Goal: Task Accomplishment & Management: Complete application form

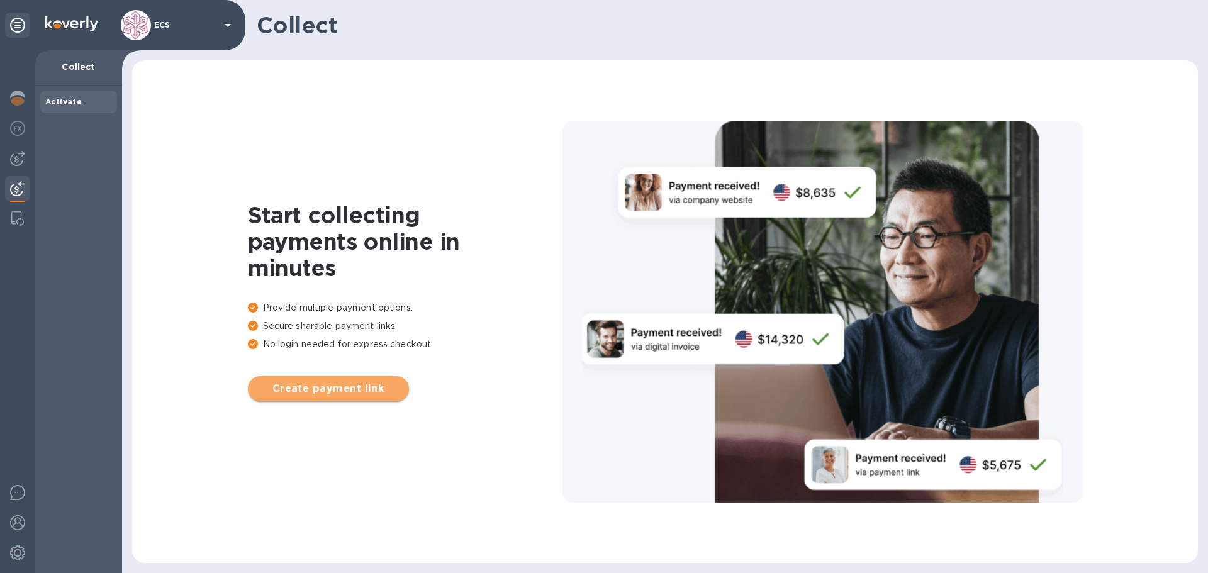
click at [364, 390] on span "Create payment link" at bounding box center [328, 388] width 141 height 15
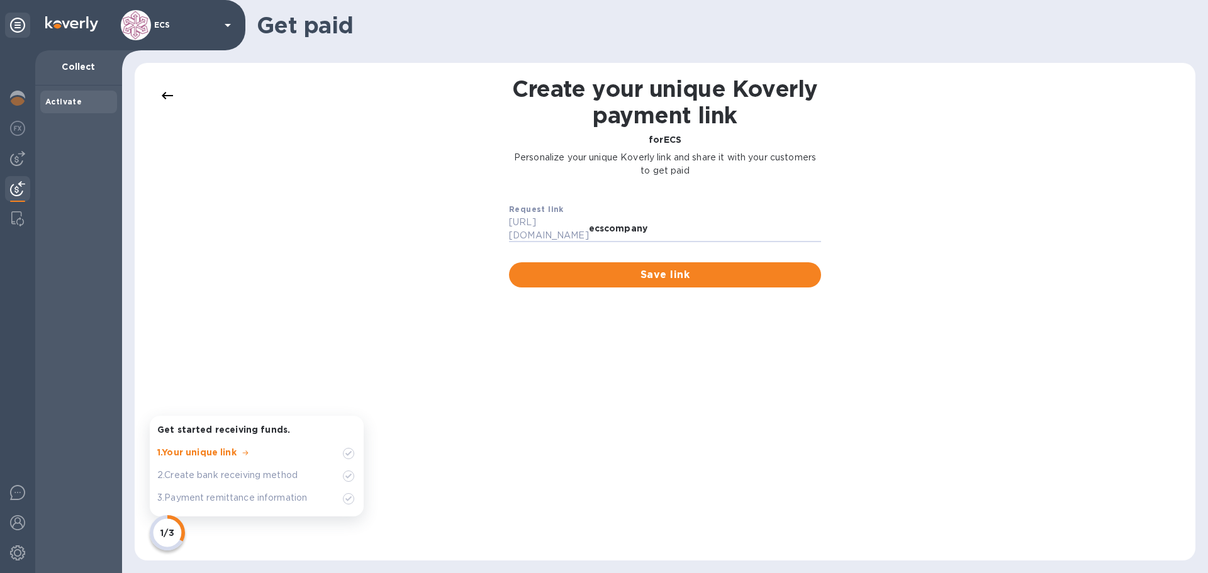
drag, startPoint x: 611, startPoint y: 225, endPoint x: 736, endPoint y: 252, distance: 128.0
click at [736, 252] on div "Request link https://koverly.me/ ecscompany Save link" at bounding box center [665, 244] width 332 height 105
click at [723, 267] on span "Save link" at bounding box center [665, 274] width 292 height 15
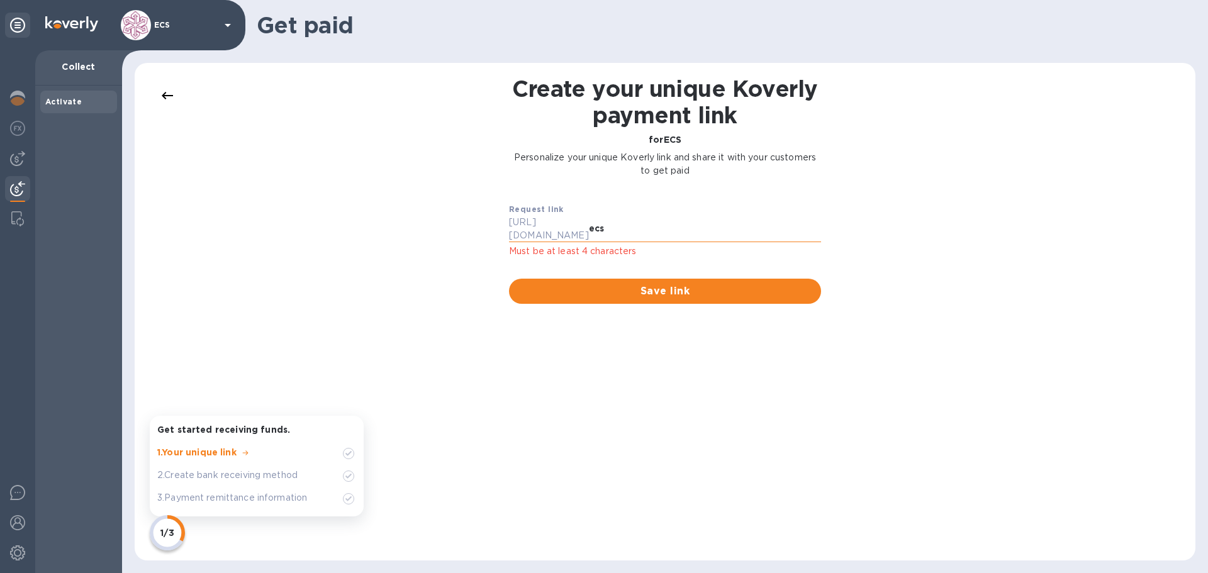
click at [655, 223] on input "ecs" at bounding box center [705, 229] width 232 height 19
type input "ecs.one"
click at [648, 284] on span "Save link" at bounding box center [665, 291] width 292 height 15
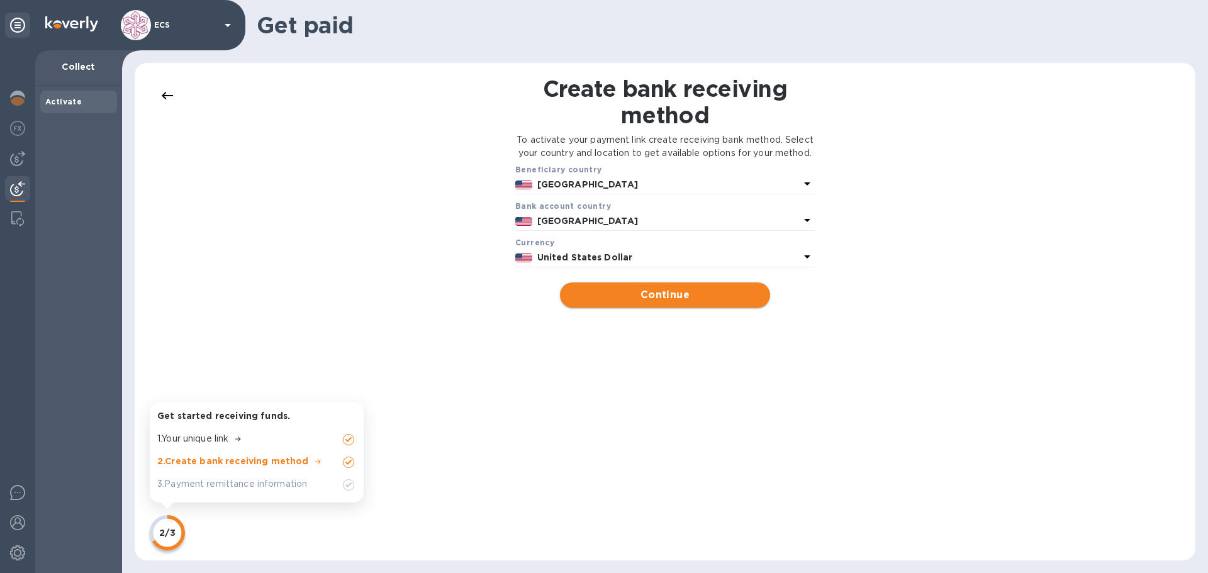
click at [681, 303] on span "Continue" at bounding box center [664, 294] width 189 height 15
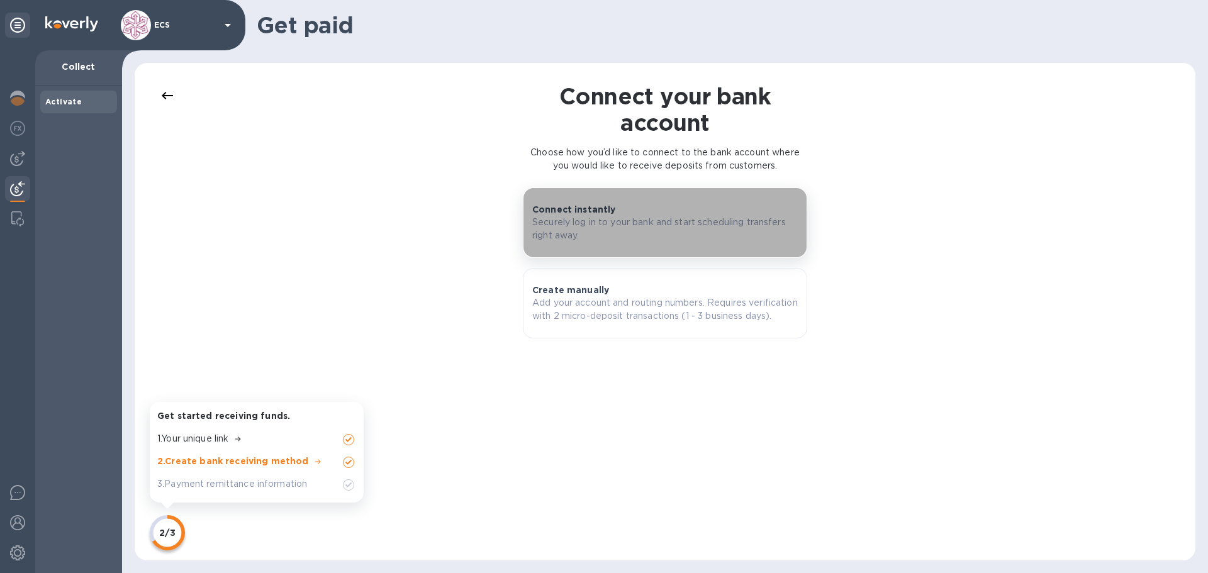
click at [603, 203] on button "Connect instantly Securely log in to your bank and start scheduling transfers r…" at bounding box center [665, 222] width 284 height 70
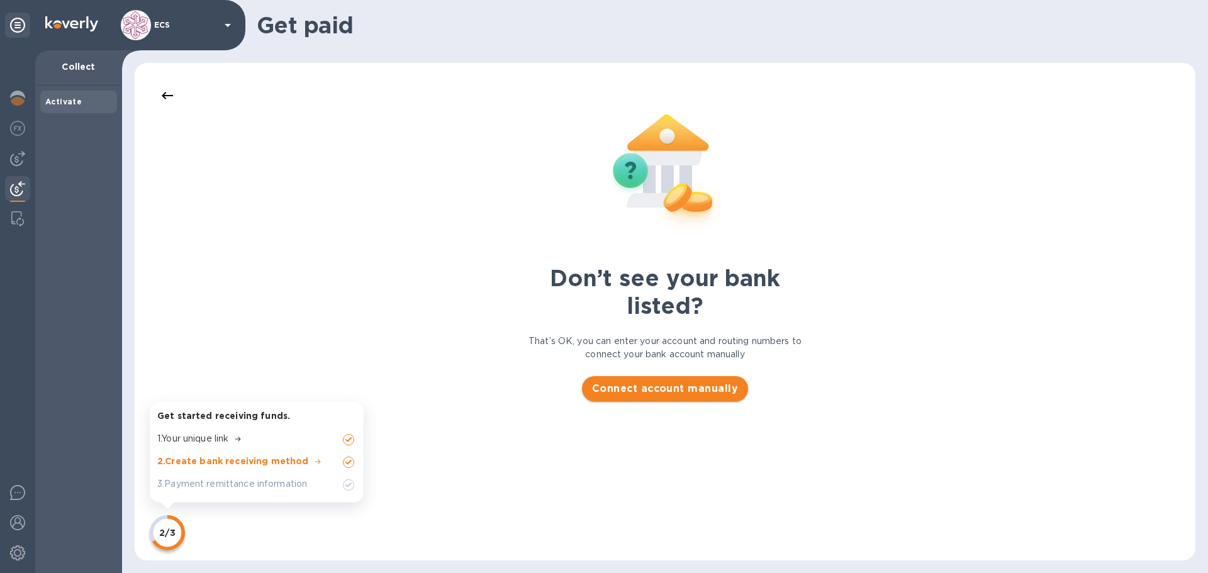
click at [655, 384] on span "Connect account manually" at bounding box center [665, 388] width 146 height 15
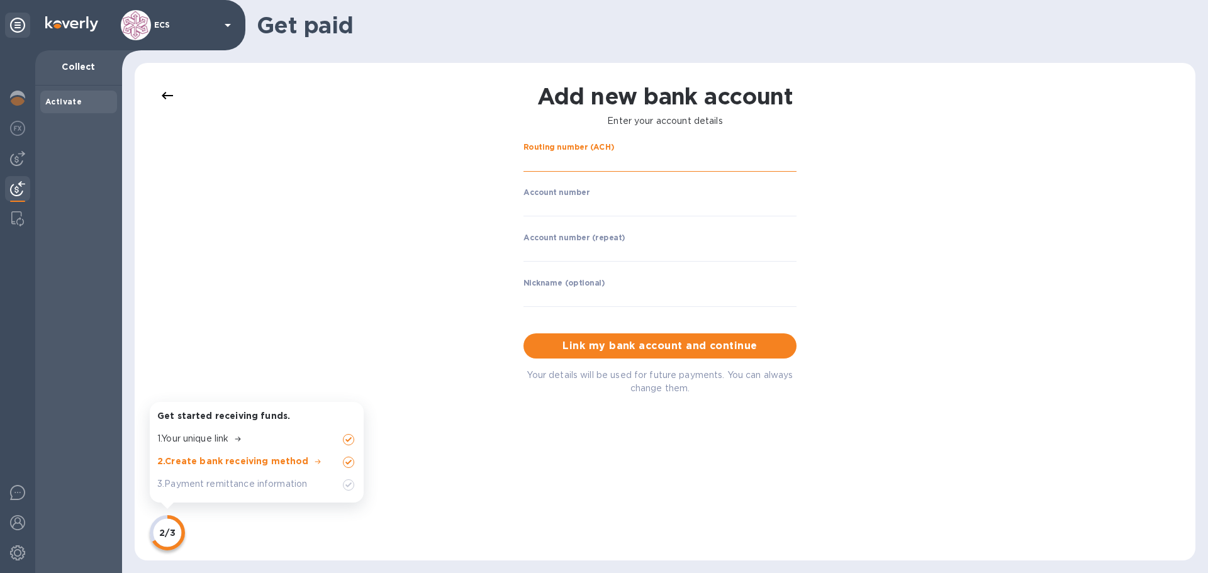
click at [604, 158] on input "string" at bounding box center [659, 162] width 273 height 19
click at [587, 162] on input "string" at bounding box center [659, 162] width 273 height 19
type input "021202337"
click at [545, 207] on input "string" at bounding box center [659, 206] width 273 height 19
type input "261670361"
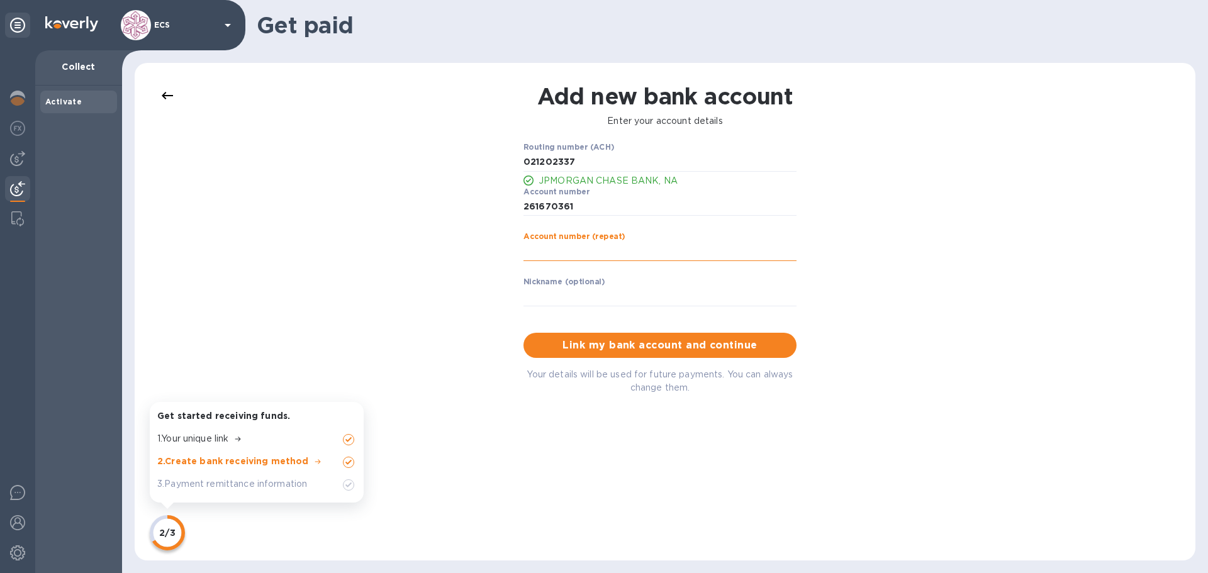
click at [530, 247] on input "string" at bounding box center [659, 251] width 273 height 19
type input "261670361"
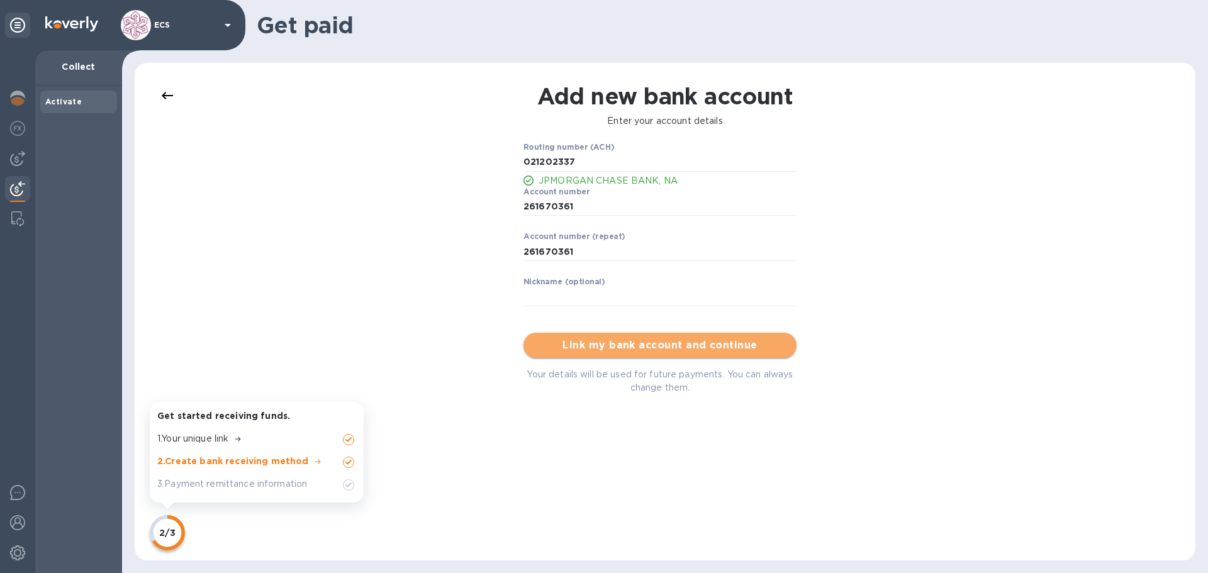
click at [671, 345] on span "Link my bank account and continue" at bounding box center [659, 345] width 253 height 15
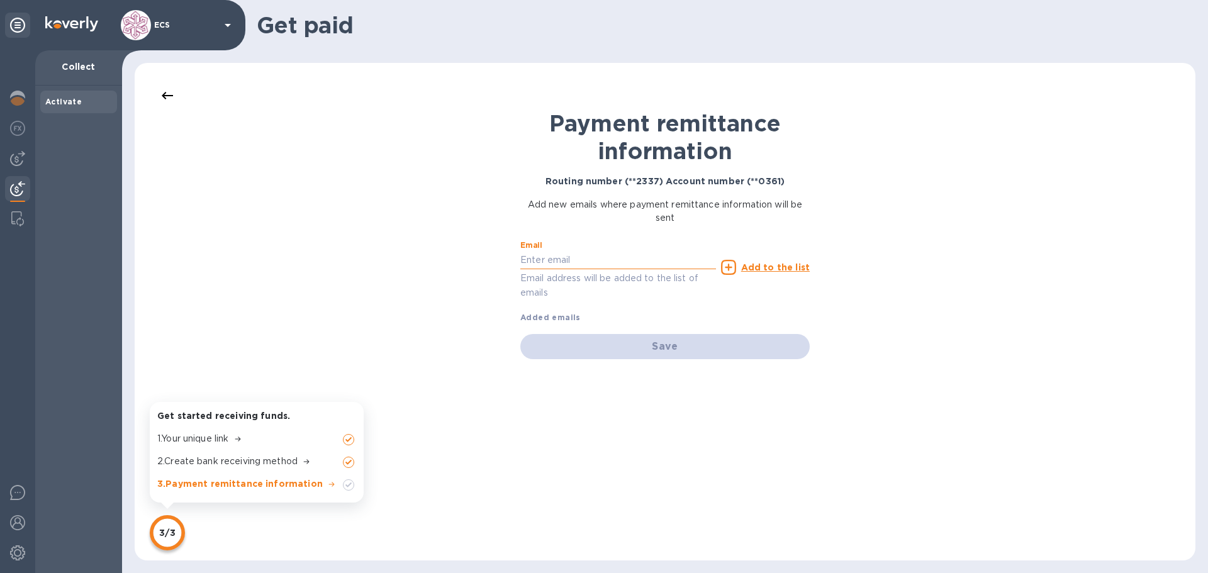
click at [577, 260] on input "text" at bounding box center [618, 260] width 196 height 19
type input "accounting@ecs.one"
click at [772, 265] on u "Add to the list" at bounding box center [775, 267] width 69 height 10
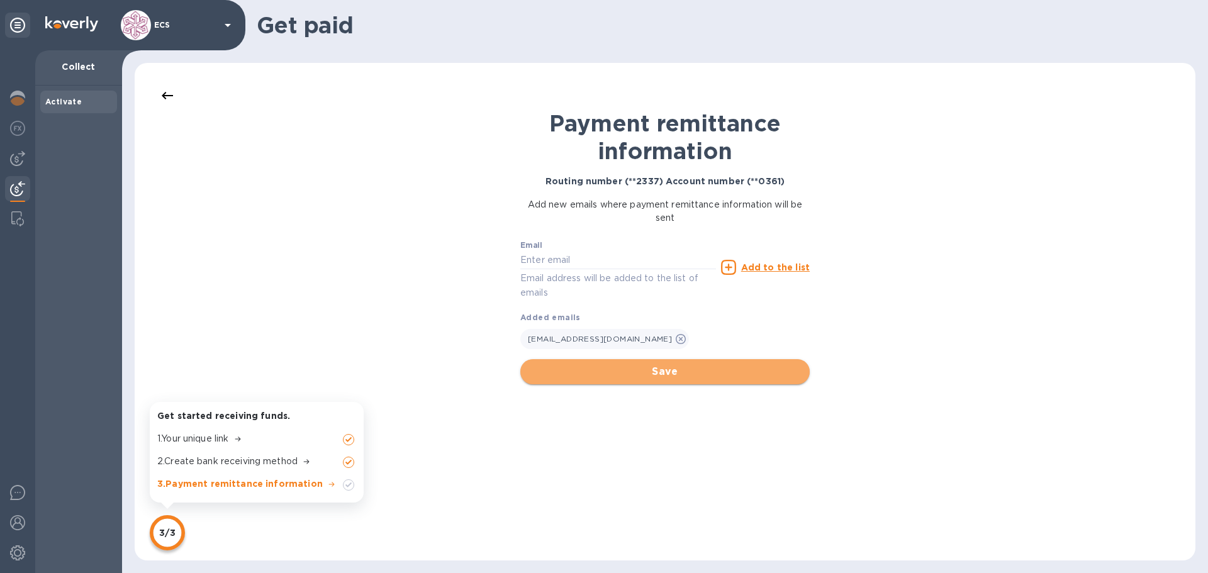
click at [669, 375] on span "Save" at bounding box center [664, 371] width 269 height 15
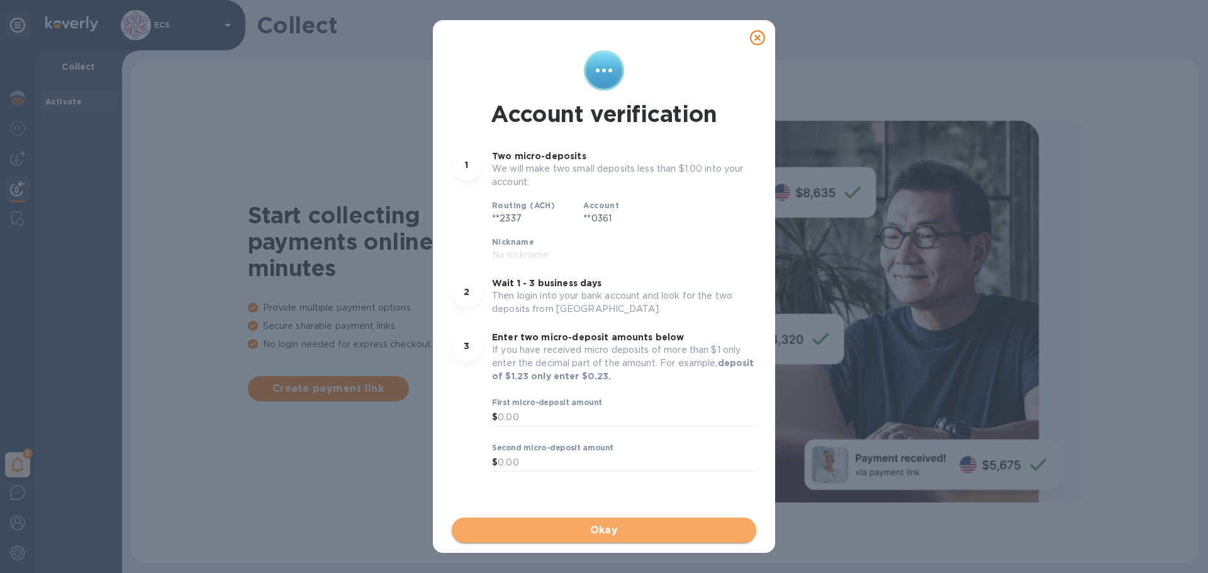
click at [607, 531] on span "Okay" at bounding box center [604, 530] width 284 height 15
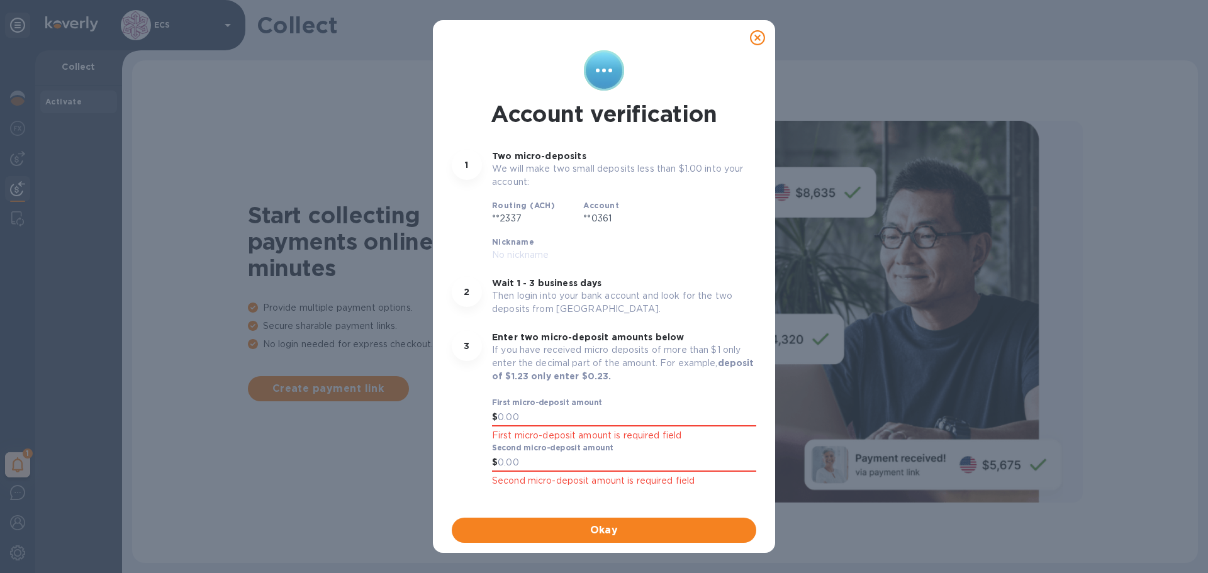
click at [753, 38] on icon at bounding box center [757, 37] width 15 height 15
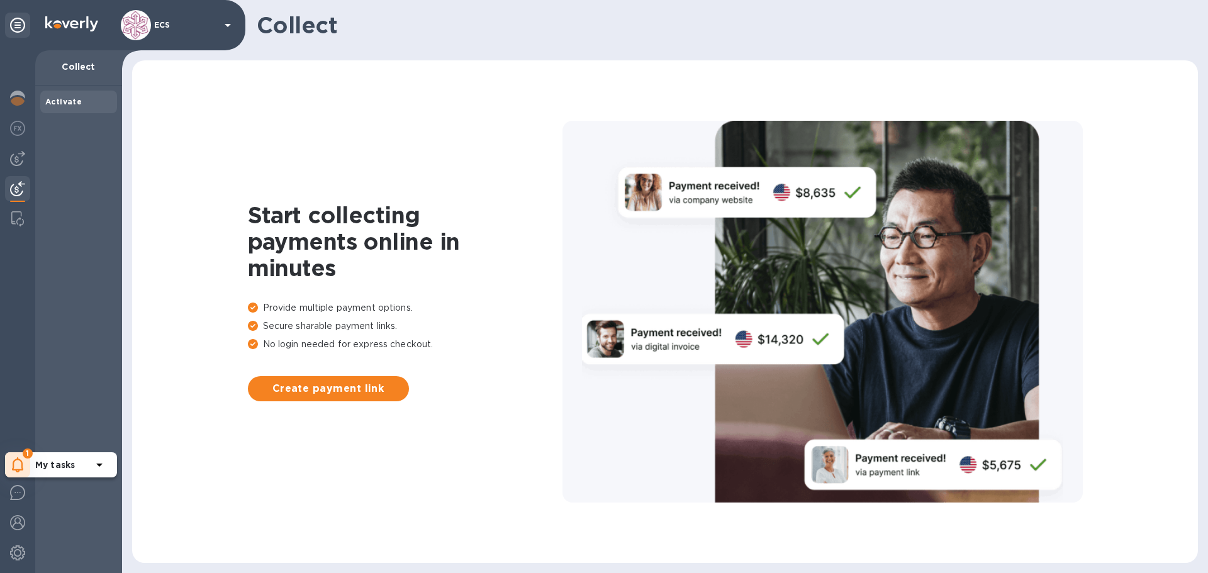
click at [17, 463] on icon at bounding box center [18, 464] width 12 height 15
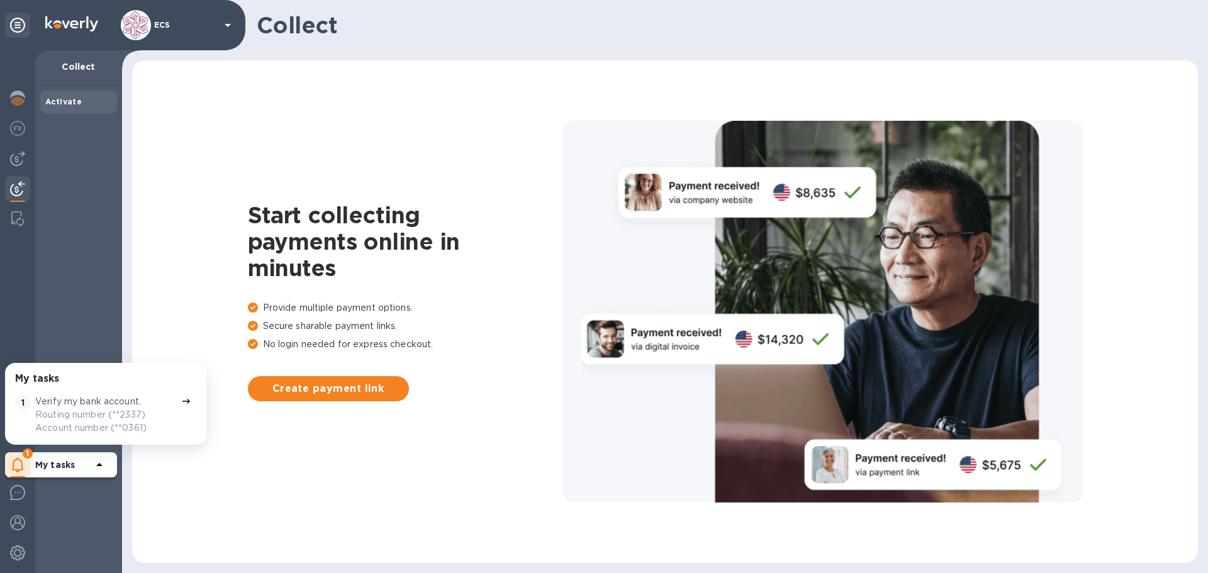
click at [104, 468] on icon at bounding box center [99, 464] width 15 height 15
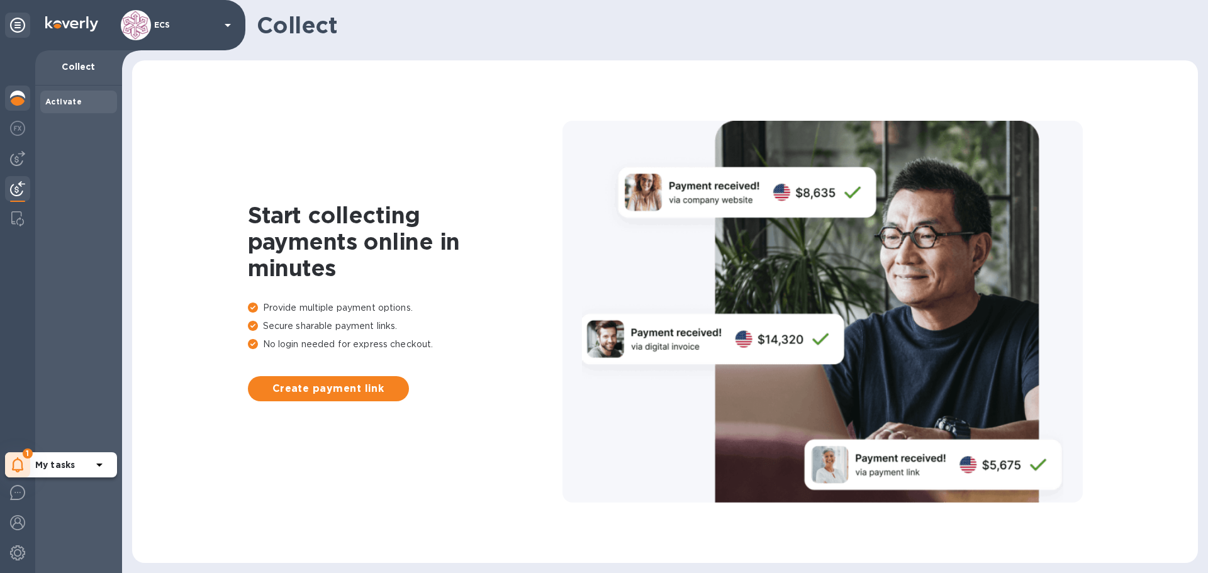
click at [18, 103] on img at bounding box center [17, 98] width 15 height 15
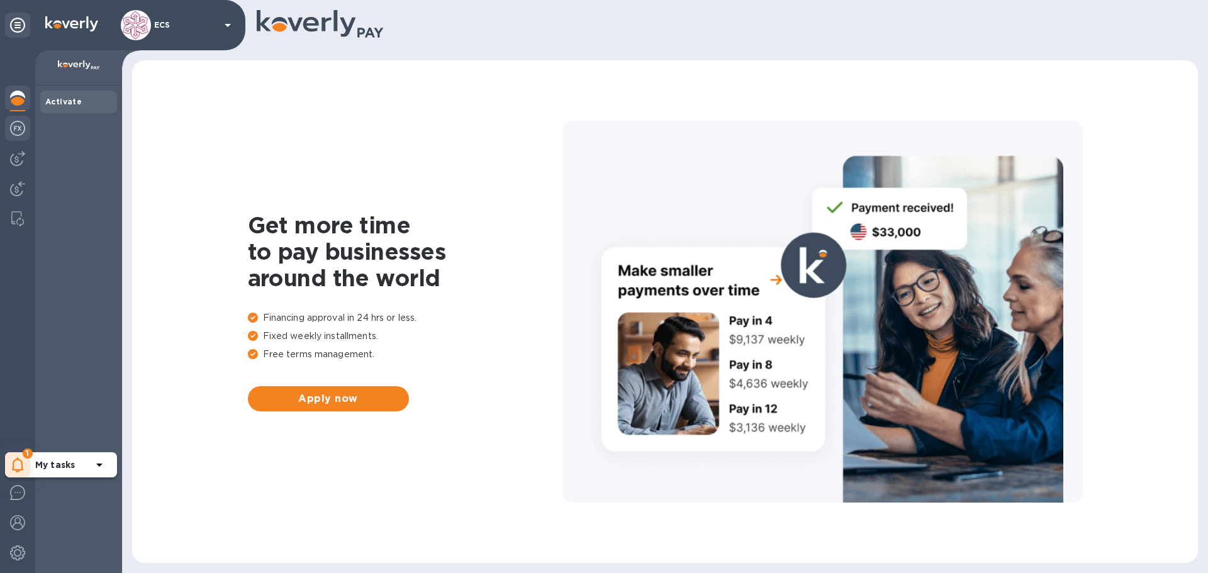
click at [16, 123] on img at bounding box center [17, 128] width 15 height 15
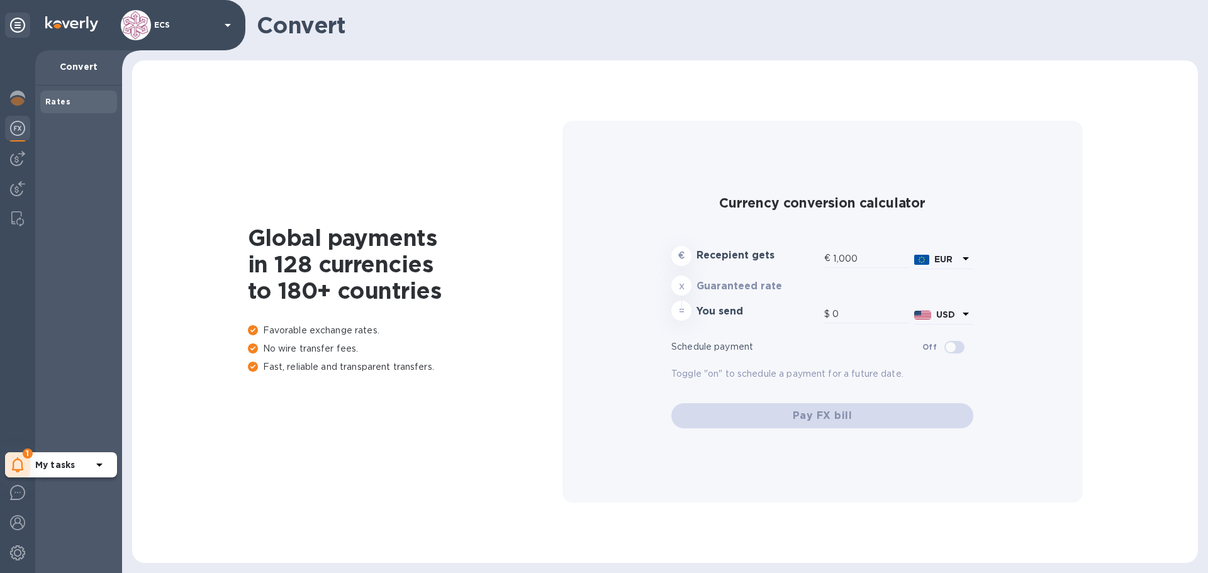
type input "1,179.99"
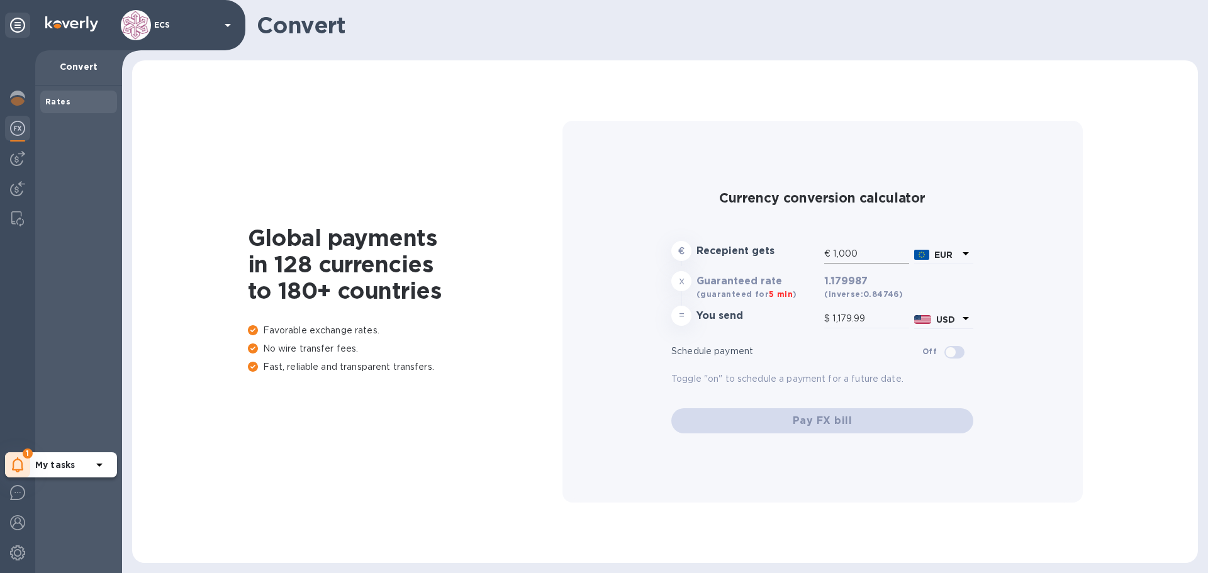
click at [835, 253] on input "1,000" at bounding box center [871, 254] width 76 height 19
type input "10,000"
type input "11,799.87"
click at [883, 323] on input "11,799.87" at bounding box center [870, 318] width 77 height 19
drag, startPoint x: 885, startPoint y: 252, endPoint x: 784, endPoint y: 248, distance: 100.7
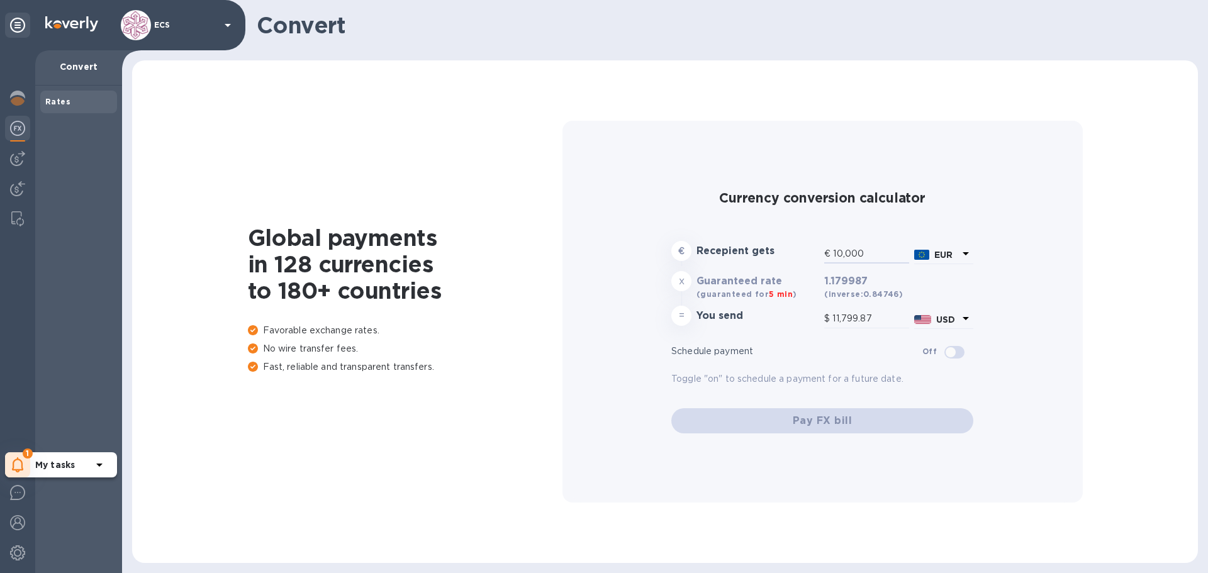
click at [784, 248] on div "€ Recepient gets € 10,000 EUR" at bounding box center [822, 253] width 307 height 30
type input "1"
type input "1.18"
type input "10"
type input "11.8"
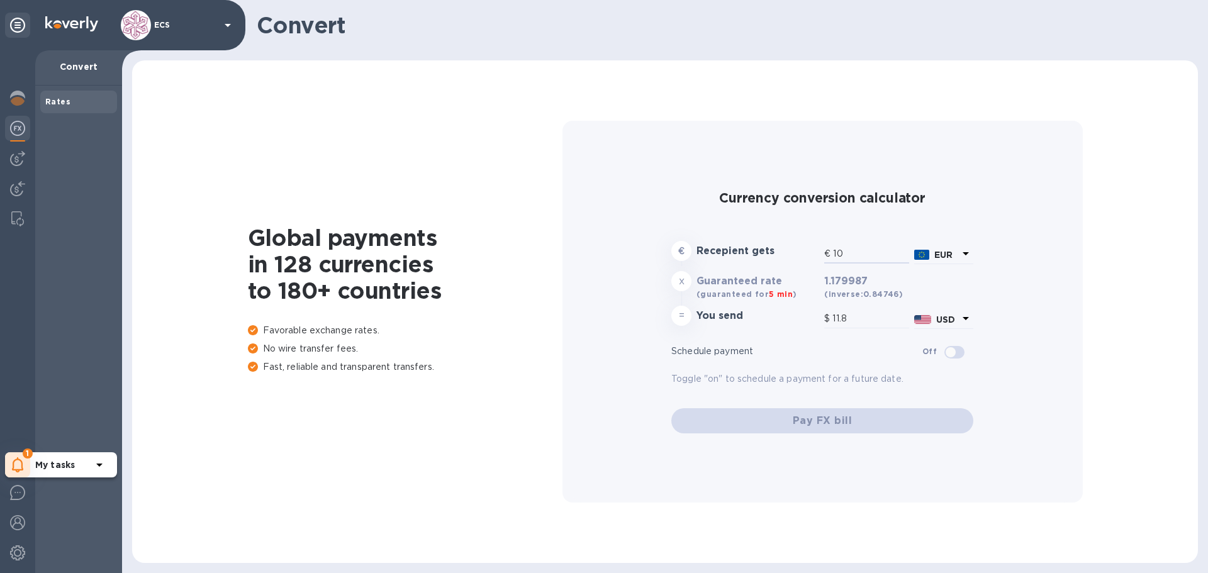
type input "100"
type input "118"
type input "1,000"
type input "1,179.99"
type input "10,000"
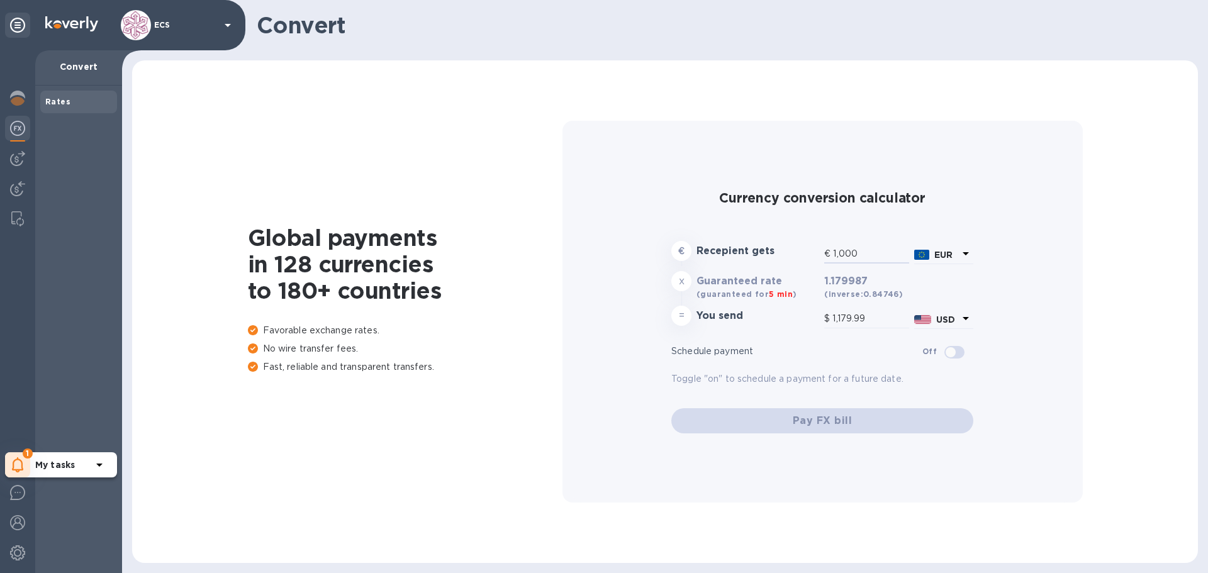
type input "11,799.87"
click at [886, 292] on b "(inverse: 0.84746 )" at bounding box center [863, 293] width 79 height 9
drag, startPoint x: 874, startPoint y: 252, endPoint x: 818, endPoint y: 246, distance: 57.0
click at [818, 246] on div "€ Recepient gets € 10,000 EUR" at bounding box center [822, 253] width 307 height 30
click at [875, 252] on input "10,000" at bounding box center [871, 254] width 76 height 19
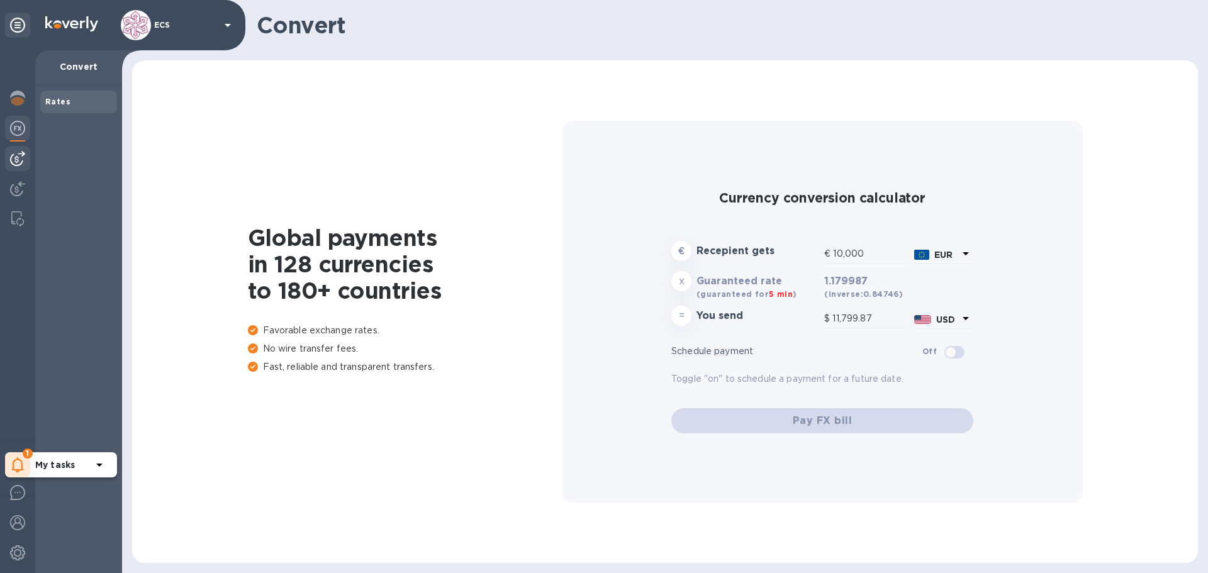
click at [14, 160] on img at bounding box center [17, 158] width 15 height 15
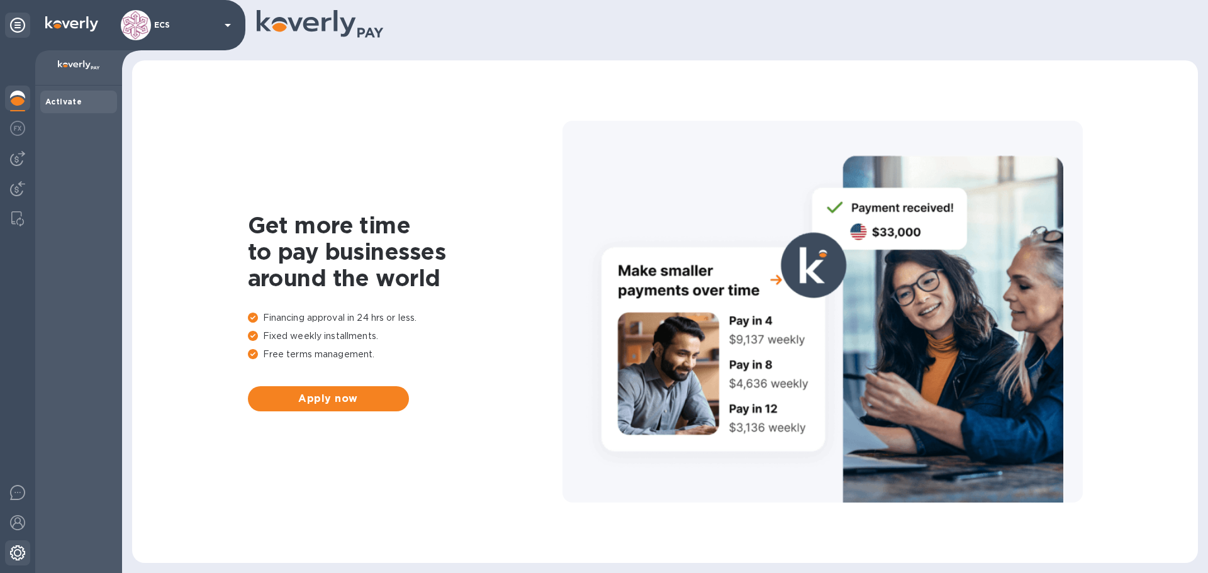
click at [18, 558] on img at bounding box center [17, 552] width 15 height 15
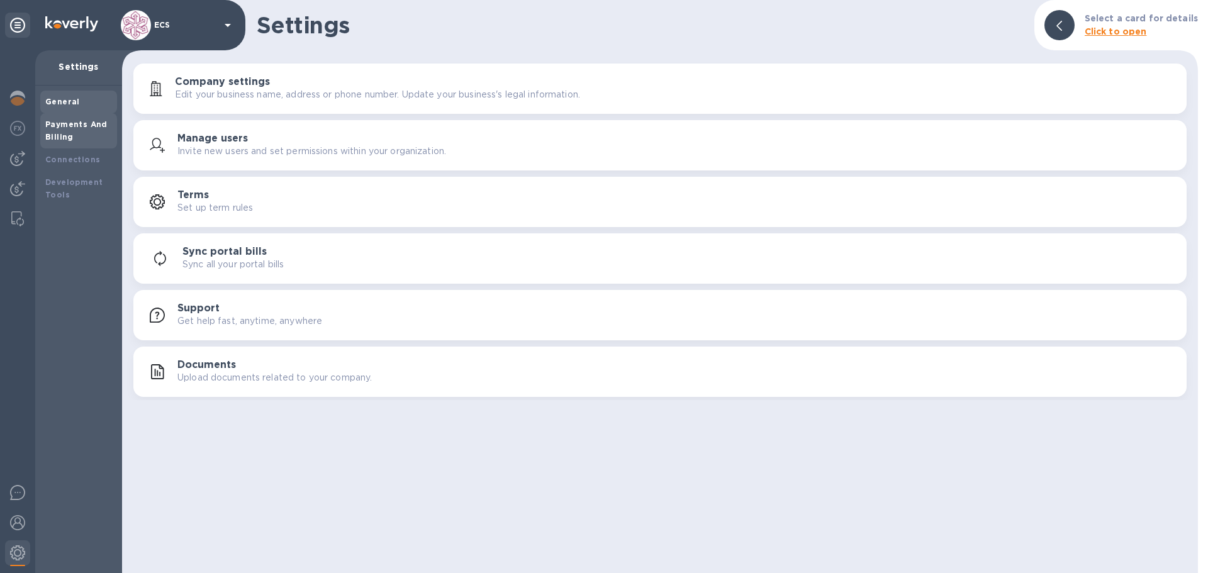
click at [71, 128] on b "Payments And Billing" at bounding box center [76, 131] width 62 height 22
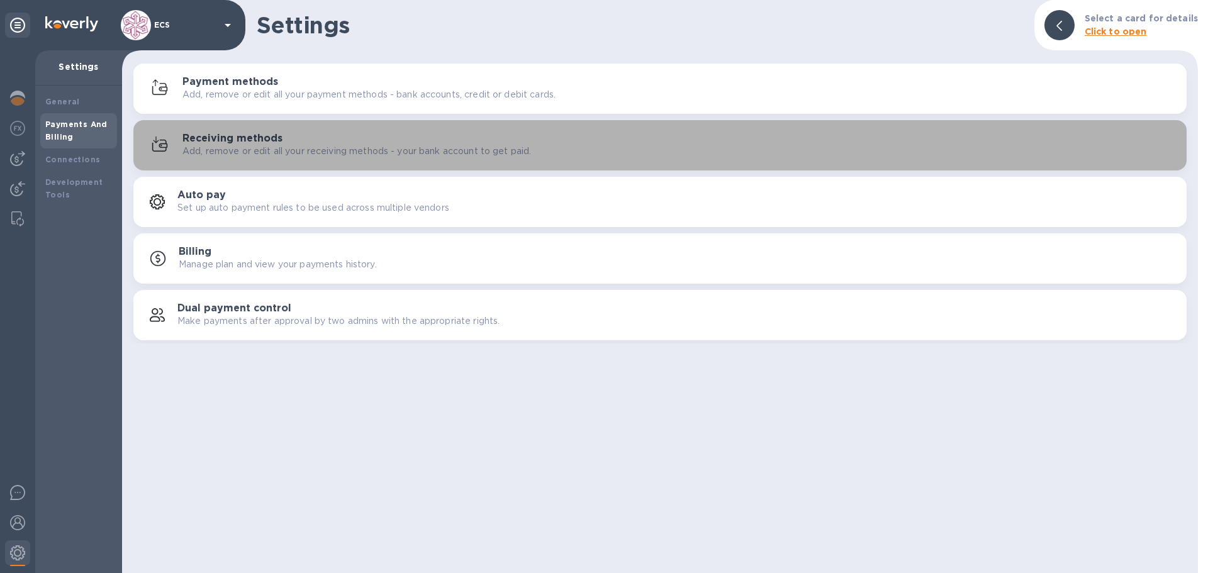
click at [213, 145] on p "Add, remove or edit all your receiving methods - your bank account to get paid." at bounding box center [356, 151] width 348 height 13
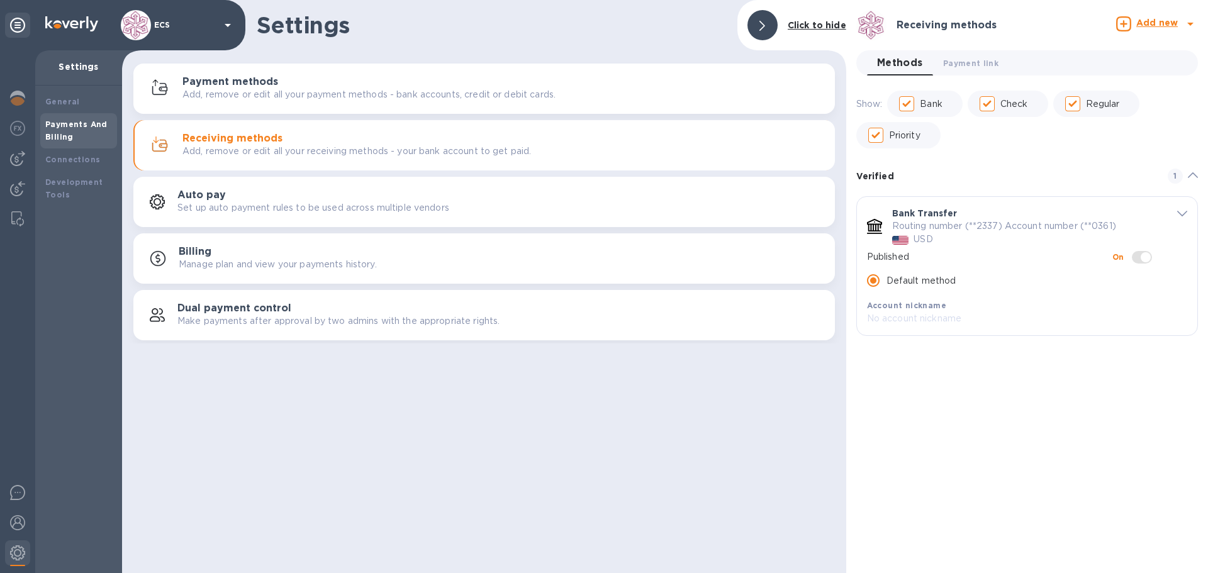
click at [1183, 214] on icon "default-method" at bounding box center [1182, 214] width 10 height 6
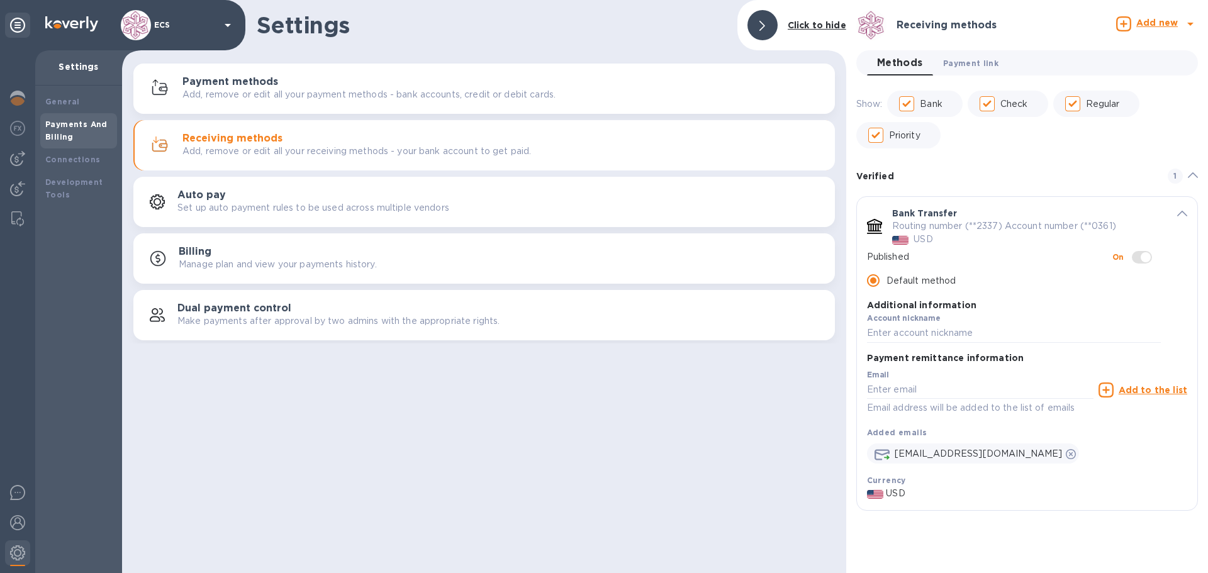
click at [980, 57] on span "Payment link 0" at bounding box center [970, 63] width 55 height 13
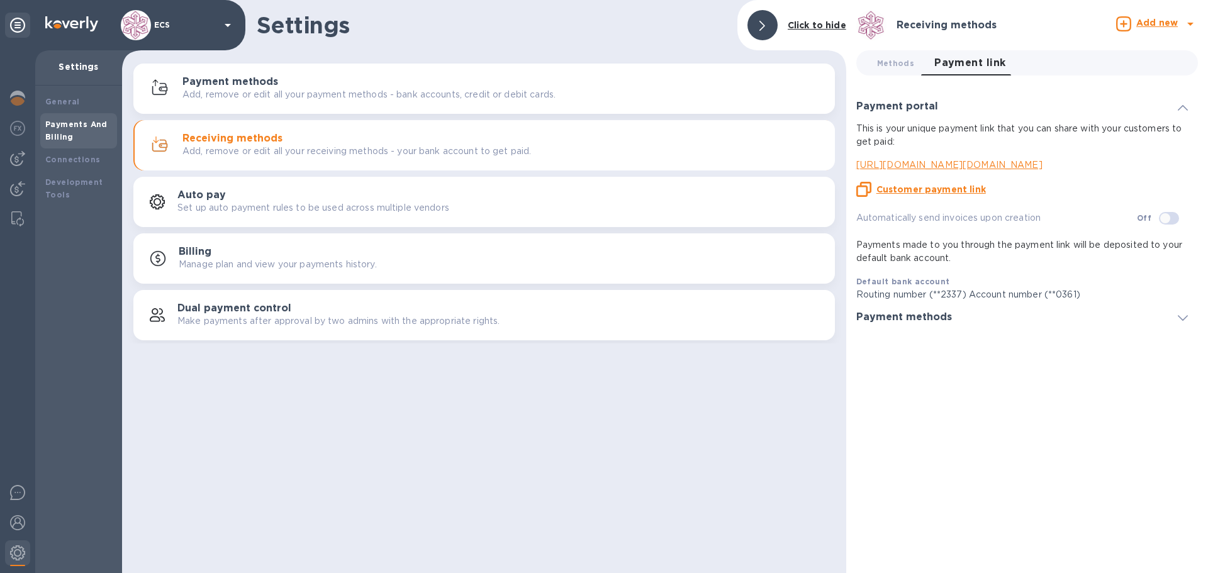
click at [924, 186] on u "Customer payment link" at bounding box center [930, 189] width 109 height 10
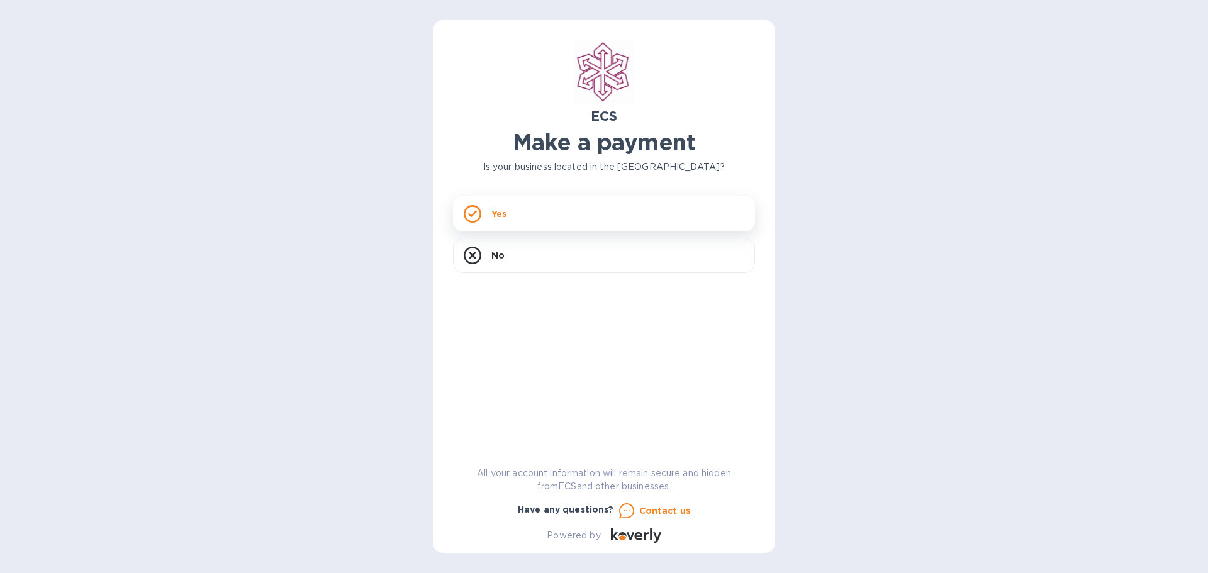
click at [481, 210] on icon at bounding box center [473, 214] width 18 height 18
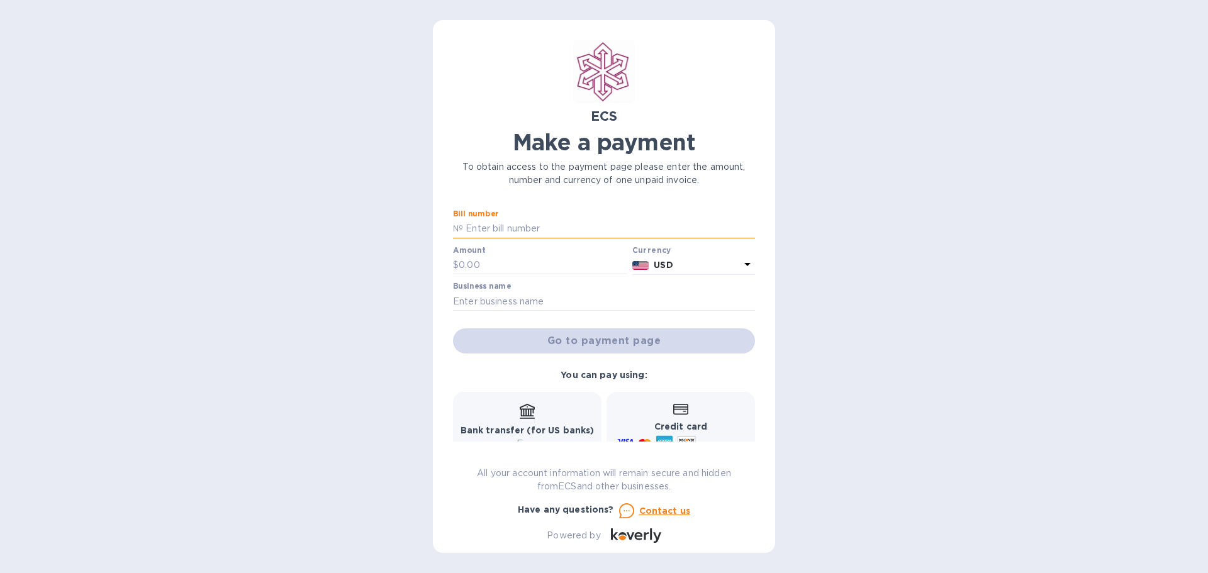
click at [473, 223] on input "text" at bounding box center [609, 229] width 292 height 19
type input "12345"
click at [480, 262] on input "text" at bounding box center [543, 265] width 169 height 19
type input "1,000"
click at [599, 298] on input "text" at bounding box center [604, 301] width 302 height 19
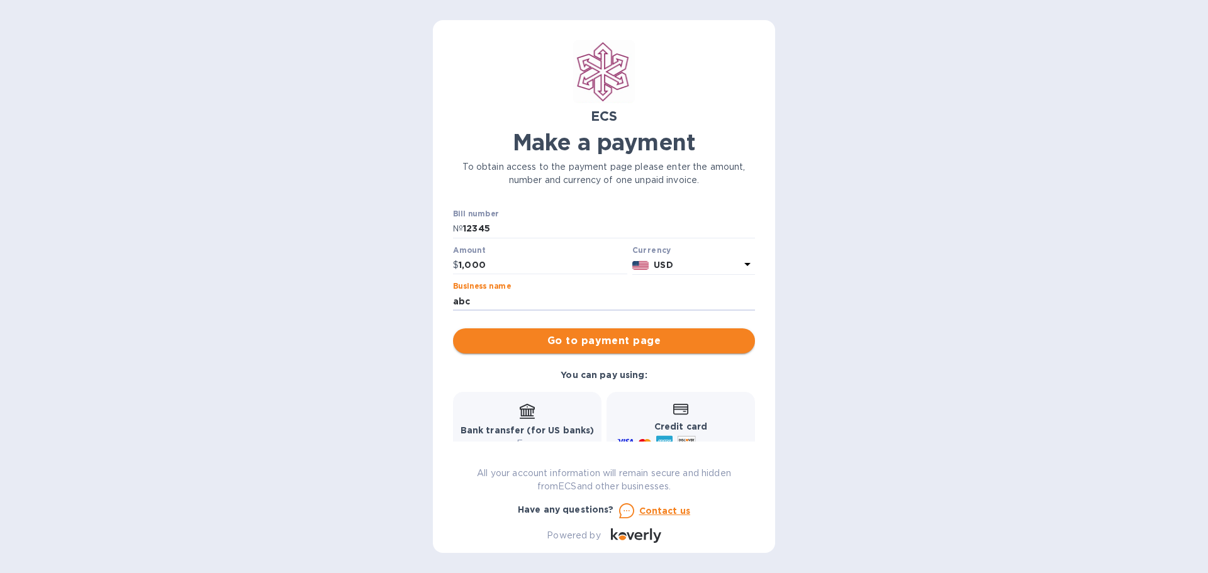
type input "abc"
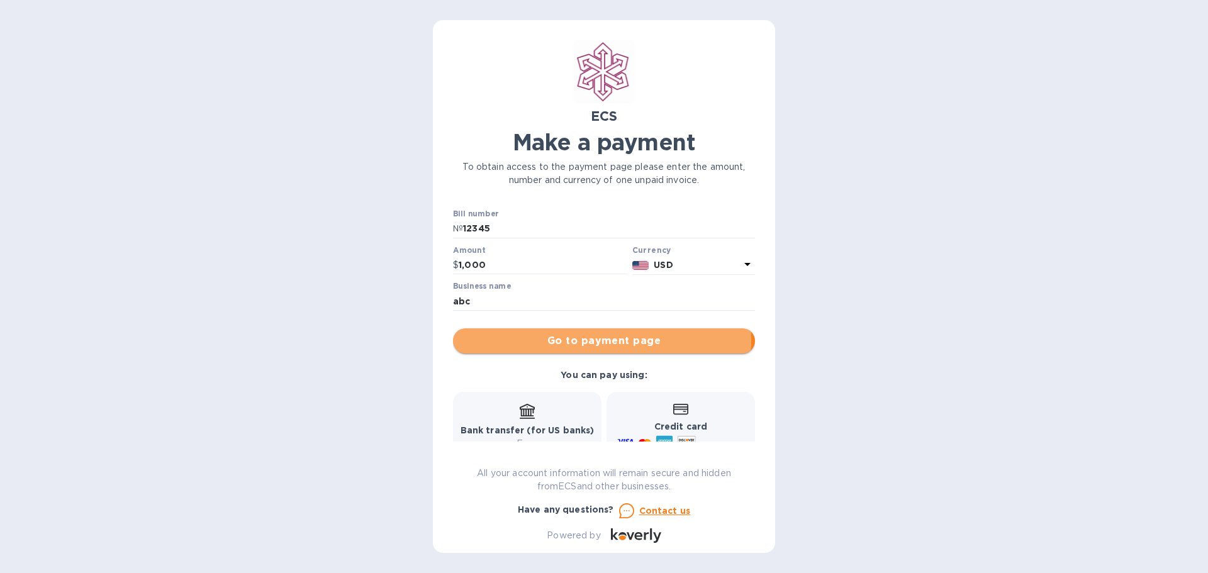
click at [596, 340] on span "Go to payment page" at bounding box center [604, 340] width 282 height 15
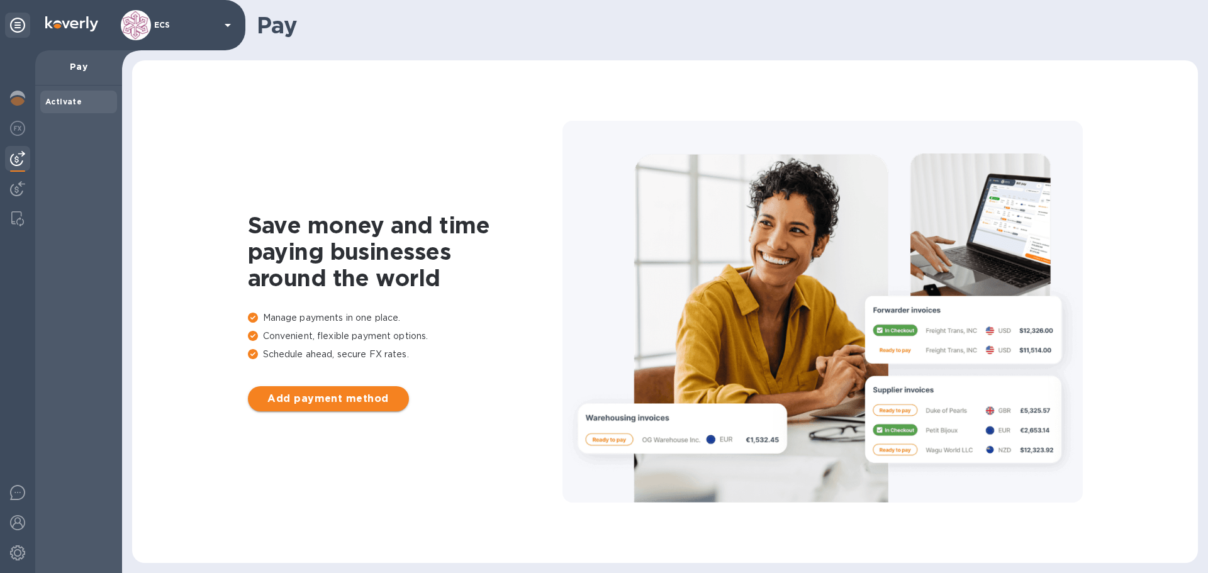
click at [332, 401] on span "Add payment method" at bounding box center [328, 398] width 141 height 15
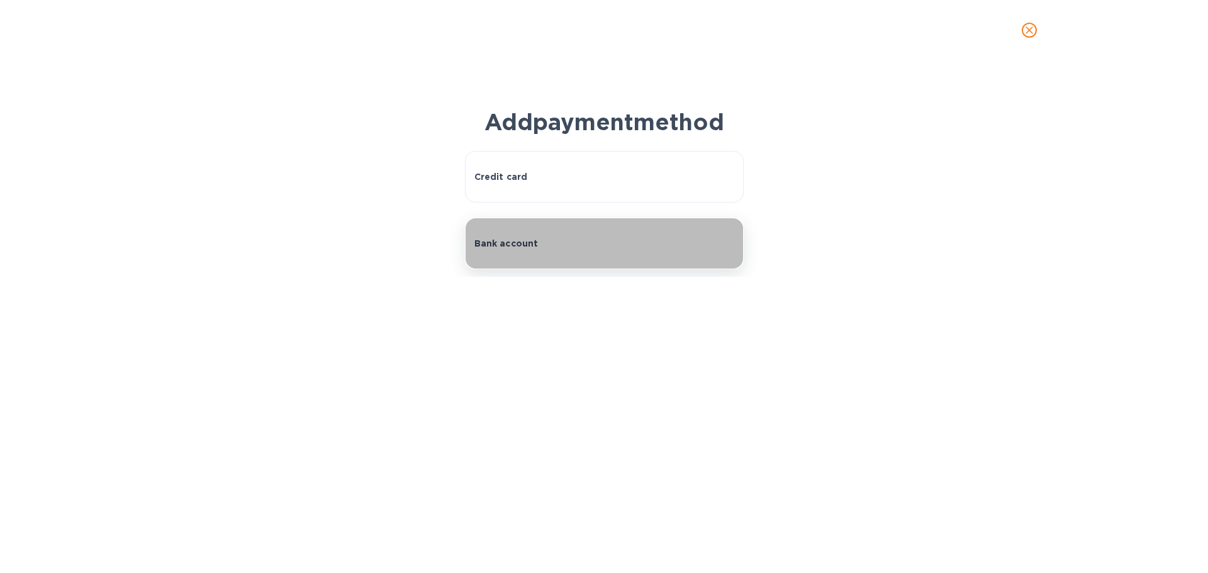
click at [493, 254] on button "Bank account" at bounding box center [604, 244] width 279 height 52
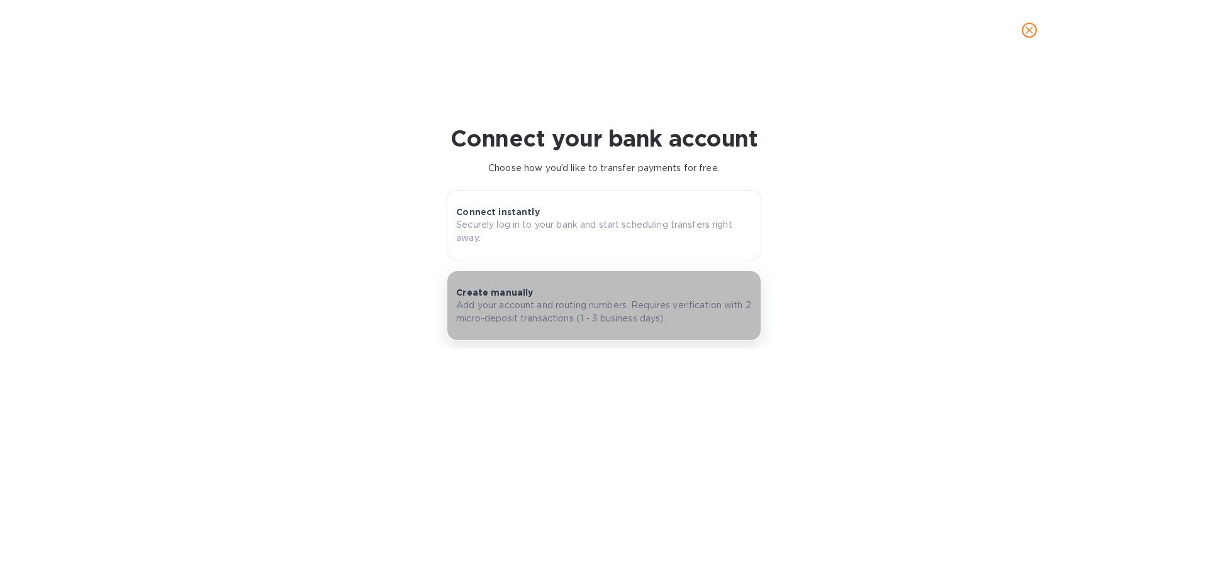
click at [496, 318] on p "Add your account and routing numbers. Requires verification with 2 micro-deposi…" at bounding box center [604, 312] width 296 height 26
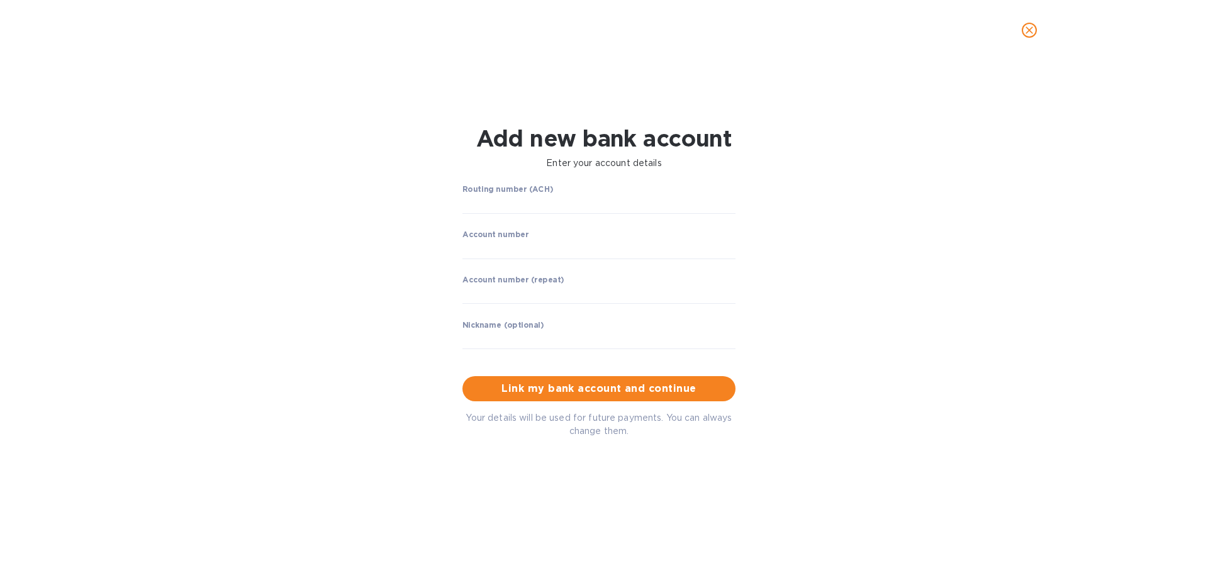
click at [514, 193] on label "Routing number (ACH)" at bounding box center [507, 190] width 91 height 8
click at [512, 199] on input "string" at bounding box center [598, 204] width 273 height 19
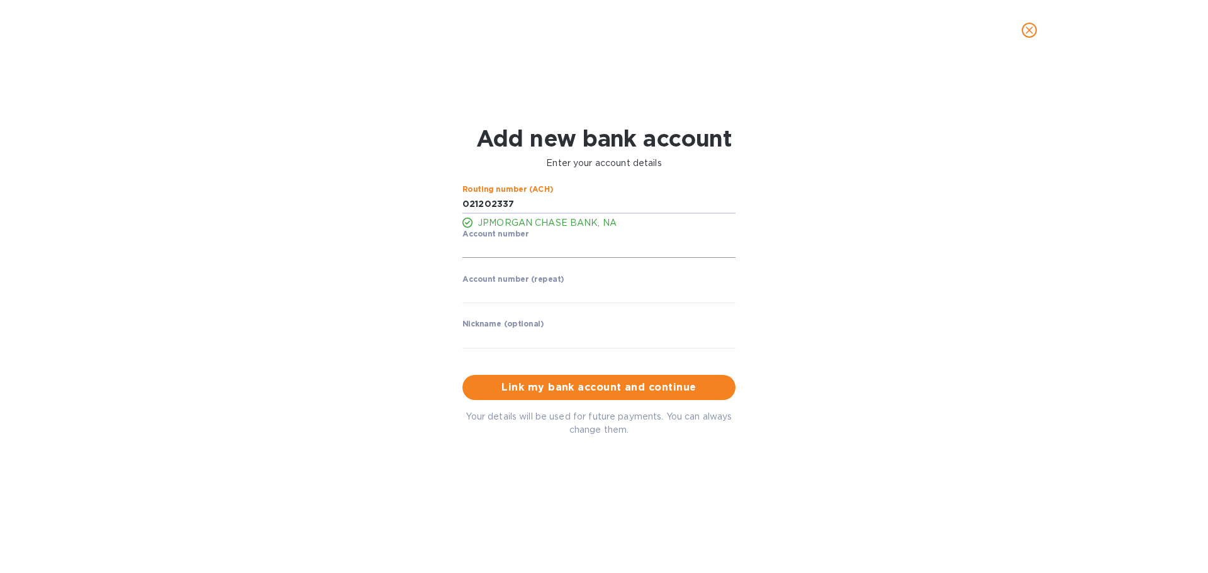
type input "021202337"
click at [508, 248] on input "string" at bounding box center [598, 249] width 273 height 19
type input "261670361"
click at [522, 292] on input "string" at bounding box center [598, 294] width 273 height 19
type input "261670361"
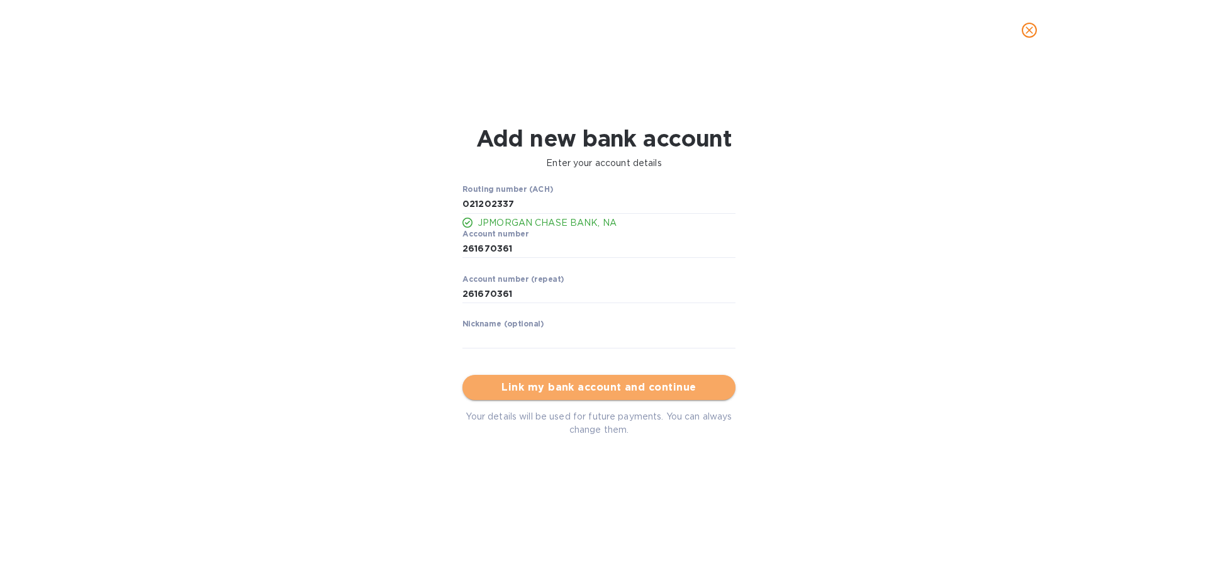
click at [608, 391] on span "Link my bank account and continue" at bounding box center [598, 387] width 253 height 15
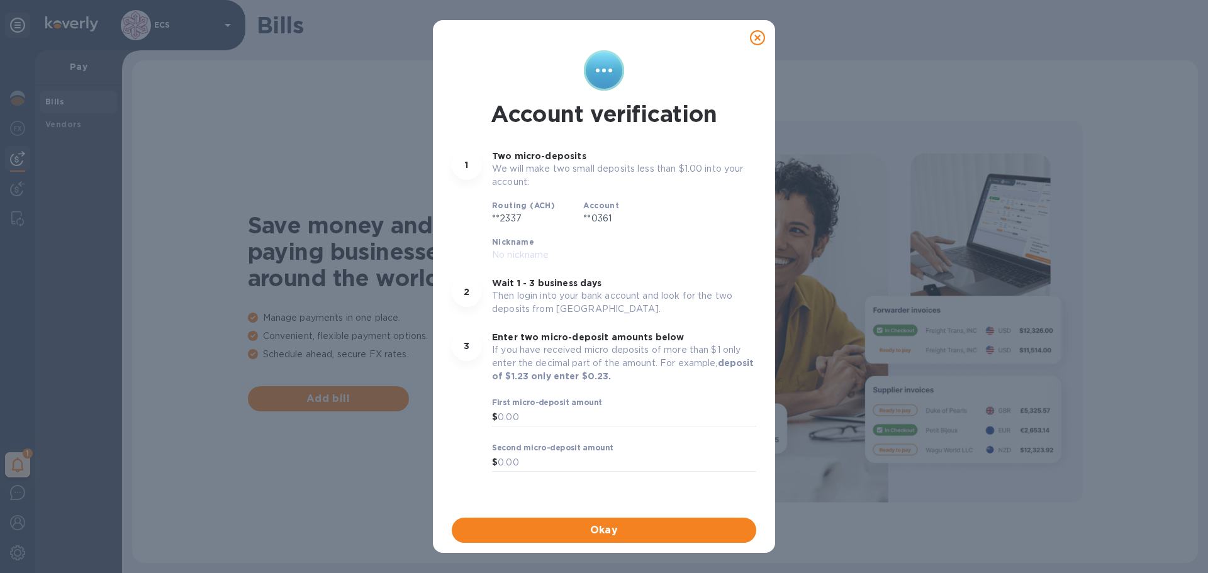
click at [756, 39] on icon at bounding box center [757, 37] width 15 height 15
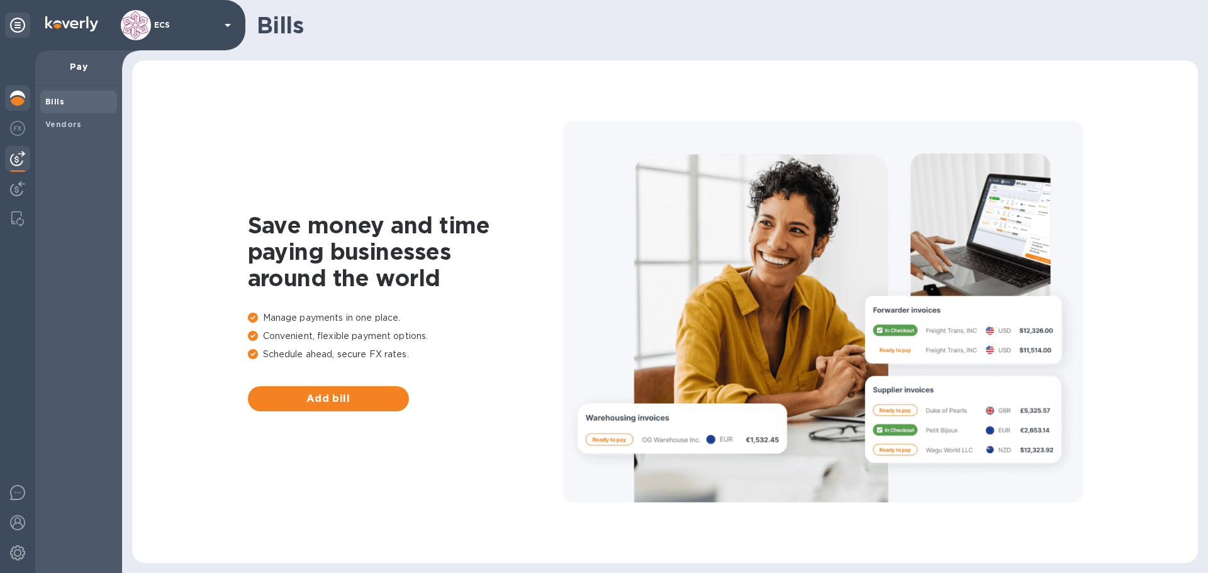
click at [14, 97] on img at bounding box center [17, 98] width 15 height 15
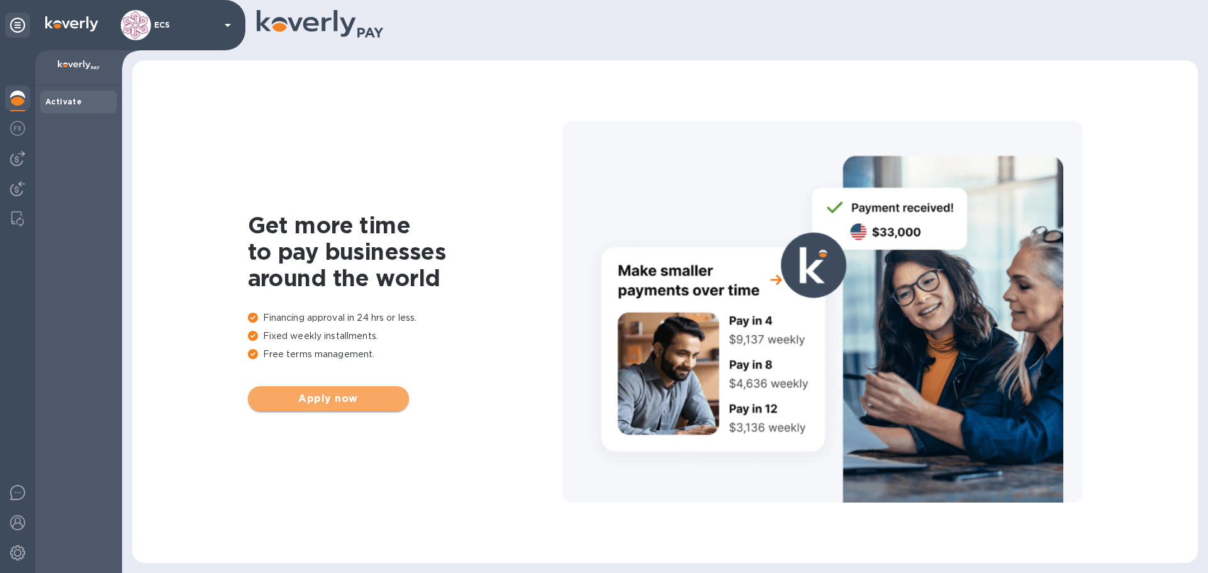
click at [331, 404] on span "Apply now" at bounding box center [328, 398] width 141 height 15
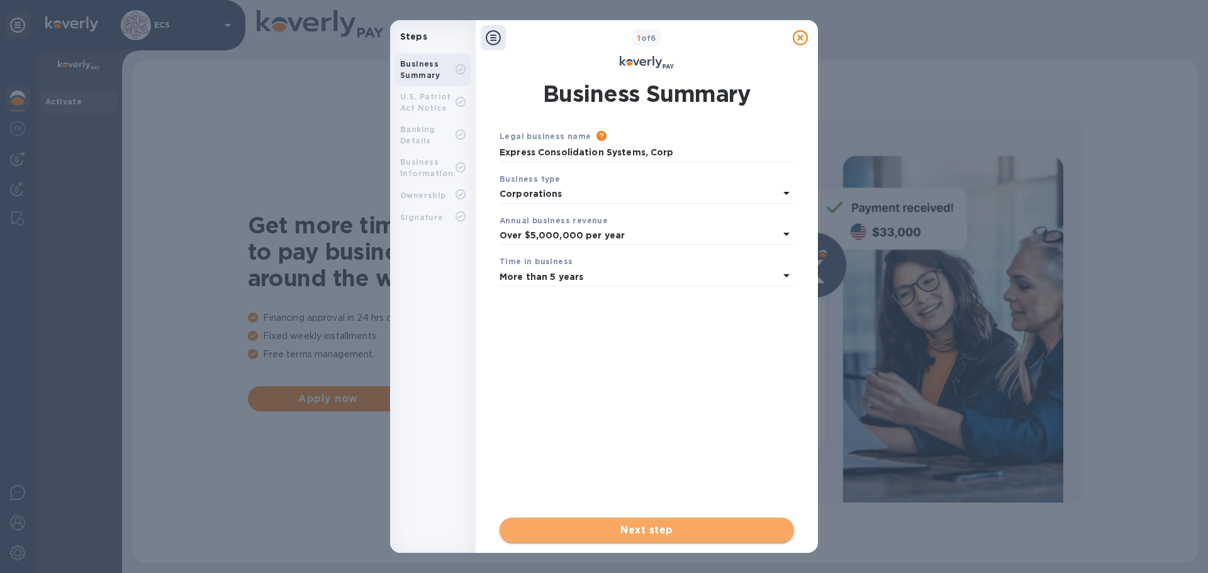
click at [641, 540] on button "Next step" at bounding box center [646, 530] width 294 height 25
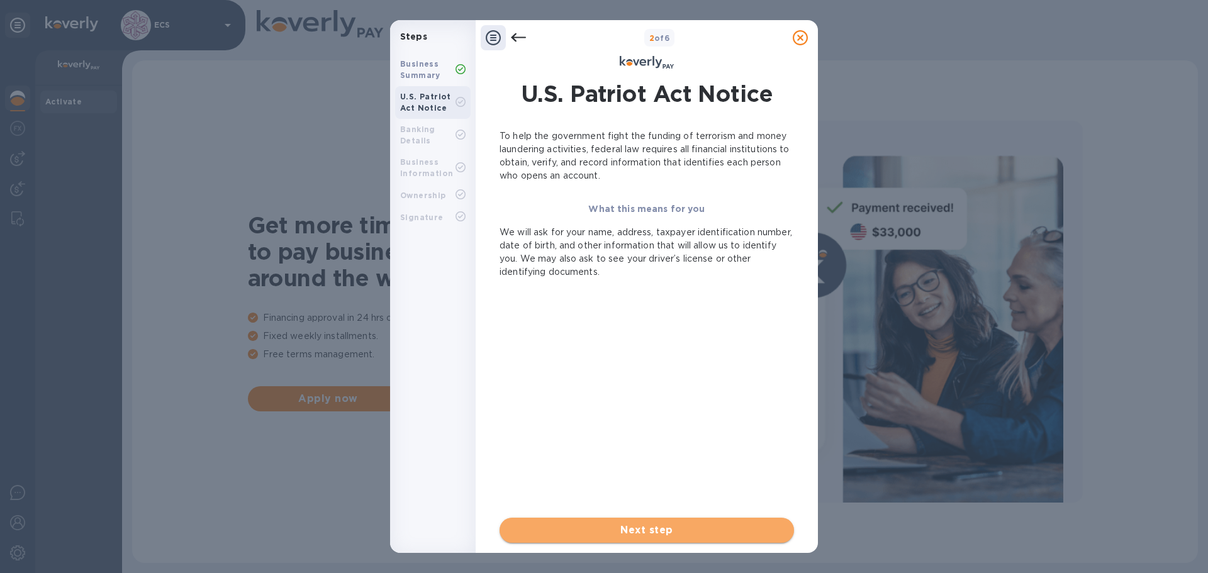
click at [641, 526] on span "Next step" at bounding box center [646, 530] width 274 height 15
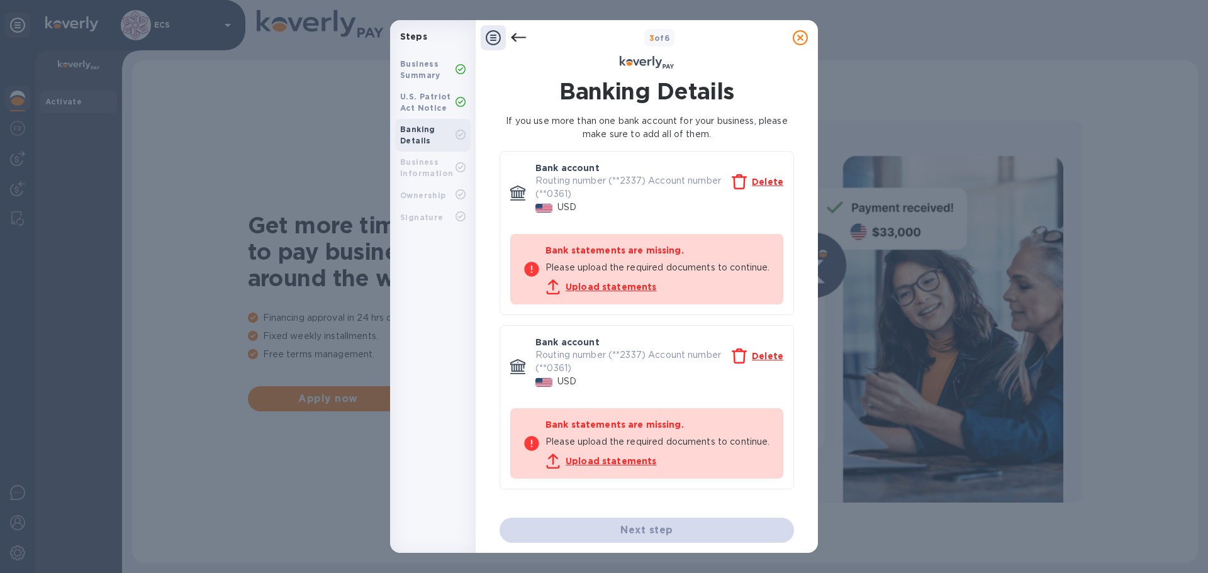
click at [769, 361] on u "Delete" at bounding box center [767, 356] width 31 height 10
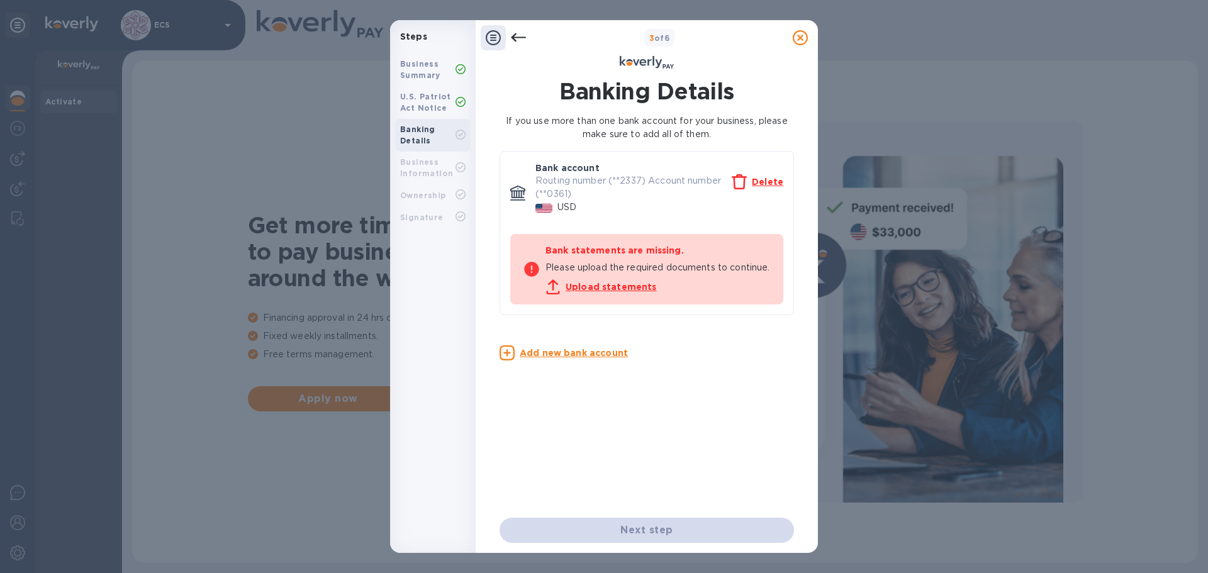
click at [589, 292] on u "Upload statements" at bounding box center [610, 287] width 91 height 10
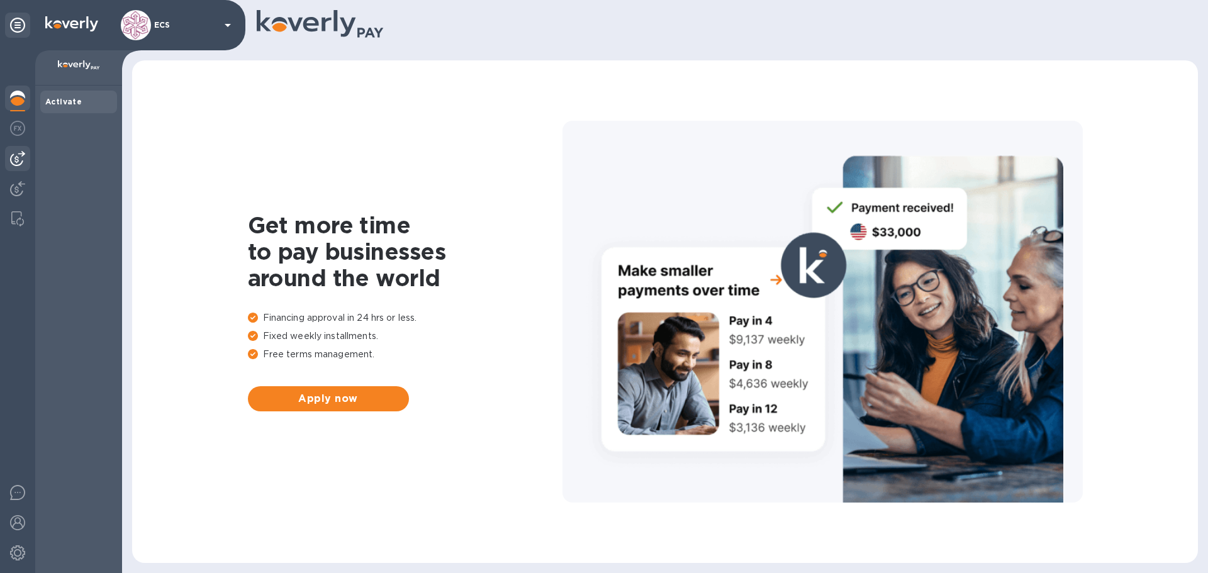
click at [16, 165] on img at bounding box center [17, 158] width 15 height 15
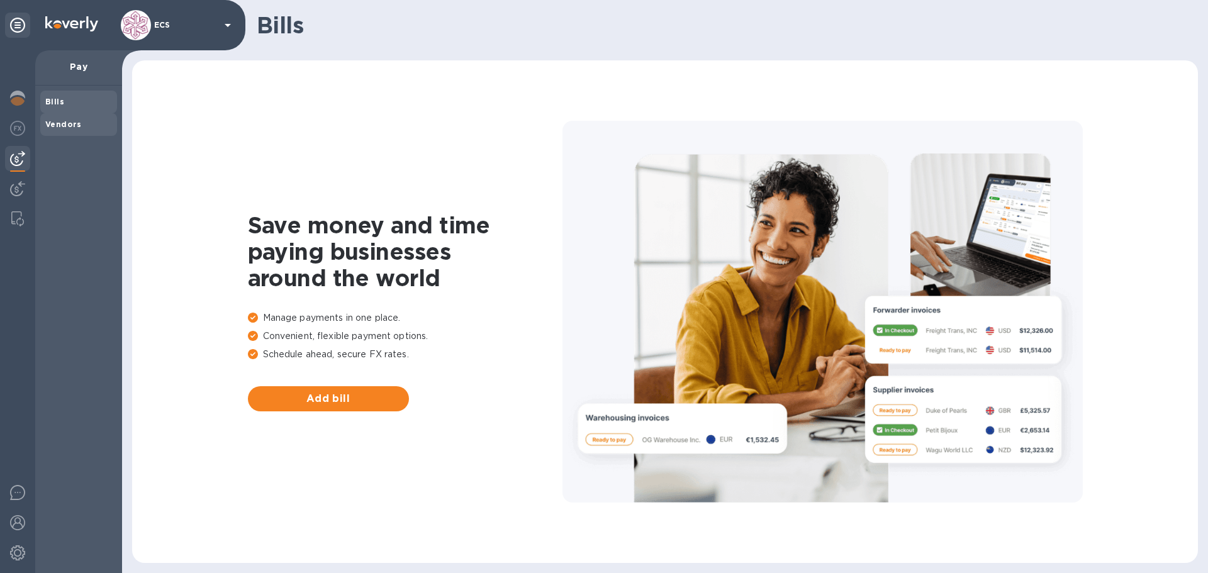
click at [63, 126] on b "Vendors" at bounding box center [63, 124] width 36 height 9
click at [364, 401] on span "Add vendor" at bounding box center [328, 398] width 141 height 15
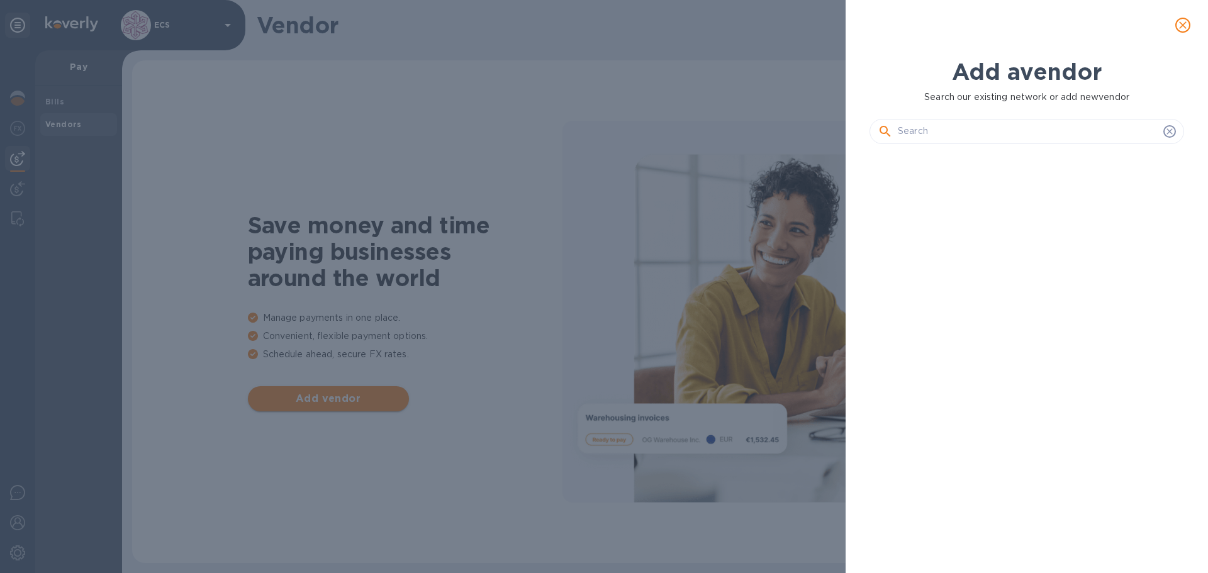
scroll to position [376, 320]
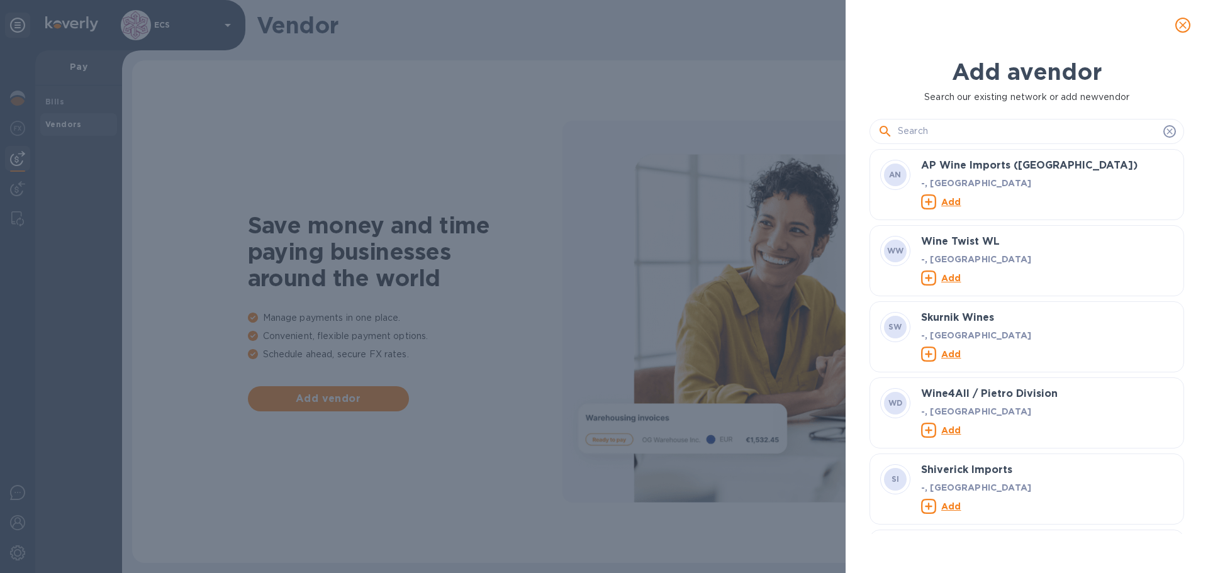
click at [960, 133] on input "text" at bounding box center [1028, 131] width 260 height 19
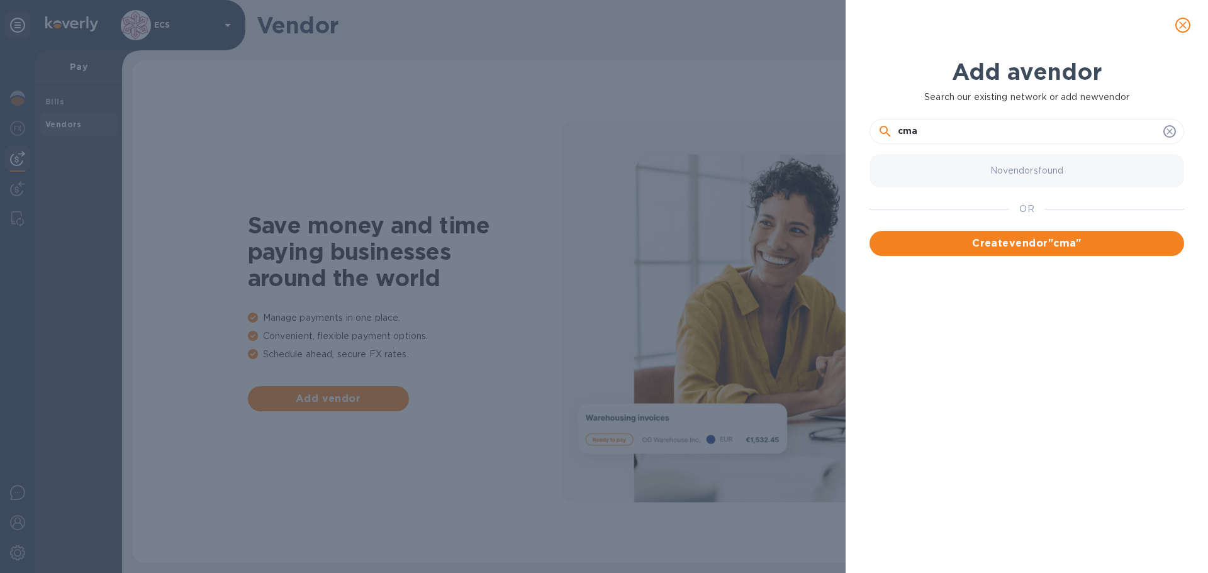
click at [960, 133] on input "cma" at bounding box center [1028, 131] width 260 height 19
type input "c"
type input "m"
drag, startPoint x: 939, startPoint y: 130, endPoint x: 891, endPoint y: 128, distance: 47.8
click at [891, 128] on div "cma" at bounding box center [1026, 131] width 298 height 19
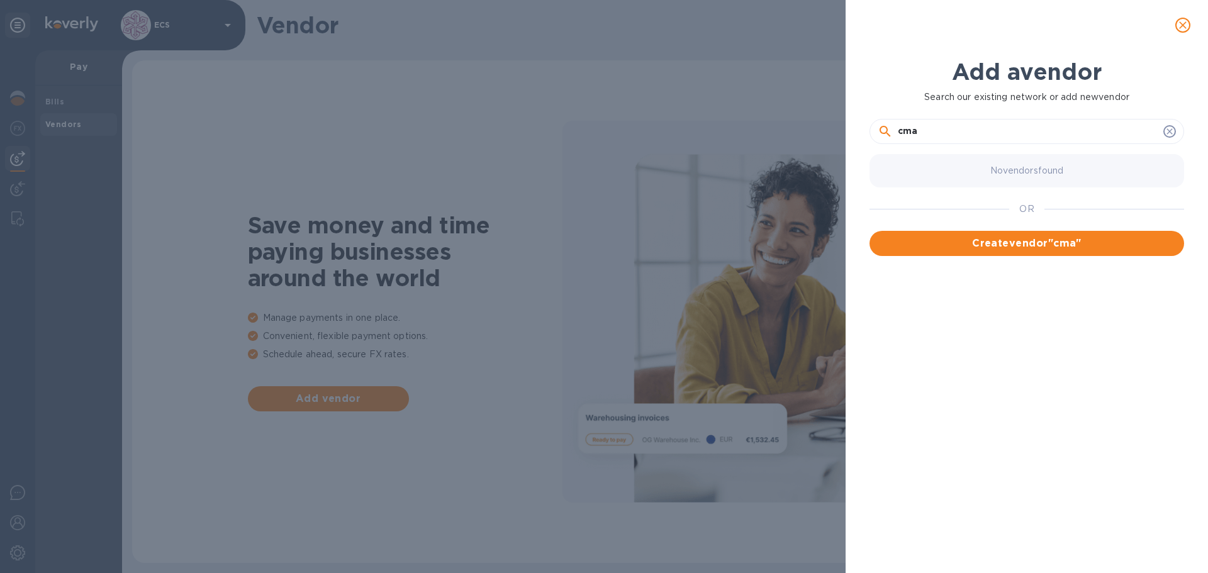
type input "cma"
click at [1179, 26] on icon "close" at bounding box center [1182, 25] width 13 height 13
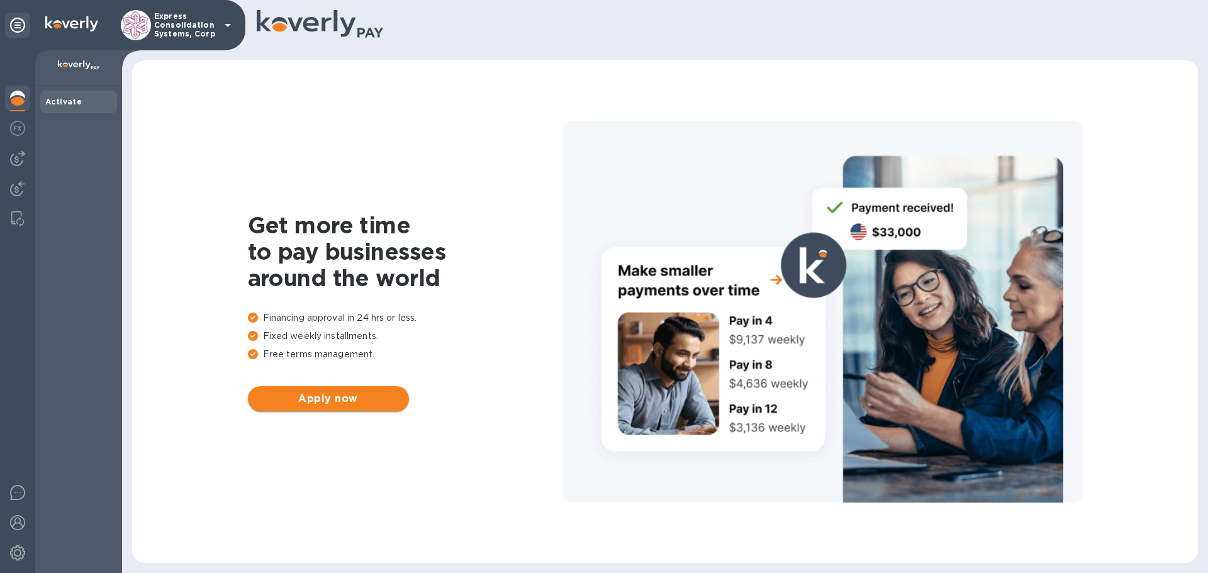
click at [297, 392] on span "Apply now" at bounding box center [328, 398] width 141 height 15
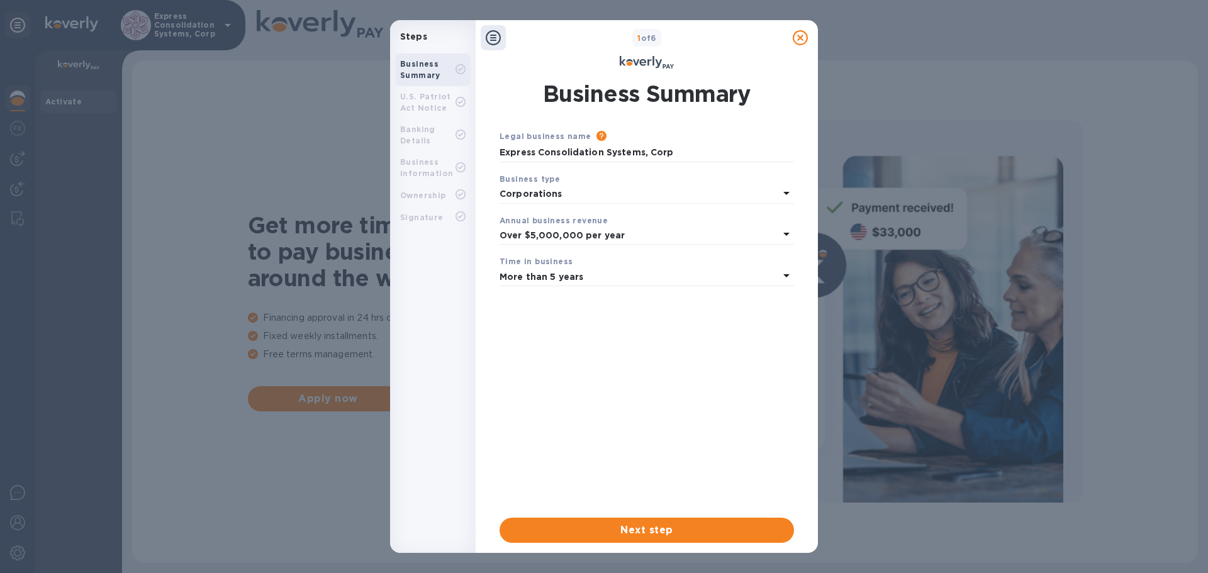
click at [804, 286] on div "Business Summary Legal business name Please provide the legal name that appears…" at bounding box center [647, 310] width 322 height 480
click at [783, 276] on icon at bounding box center [786, 275] width 15 height 15
click at [696, 381] on p "More than 5 years" at bounding box center [641, 375] width 264 height 13
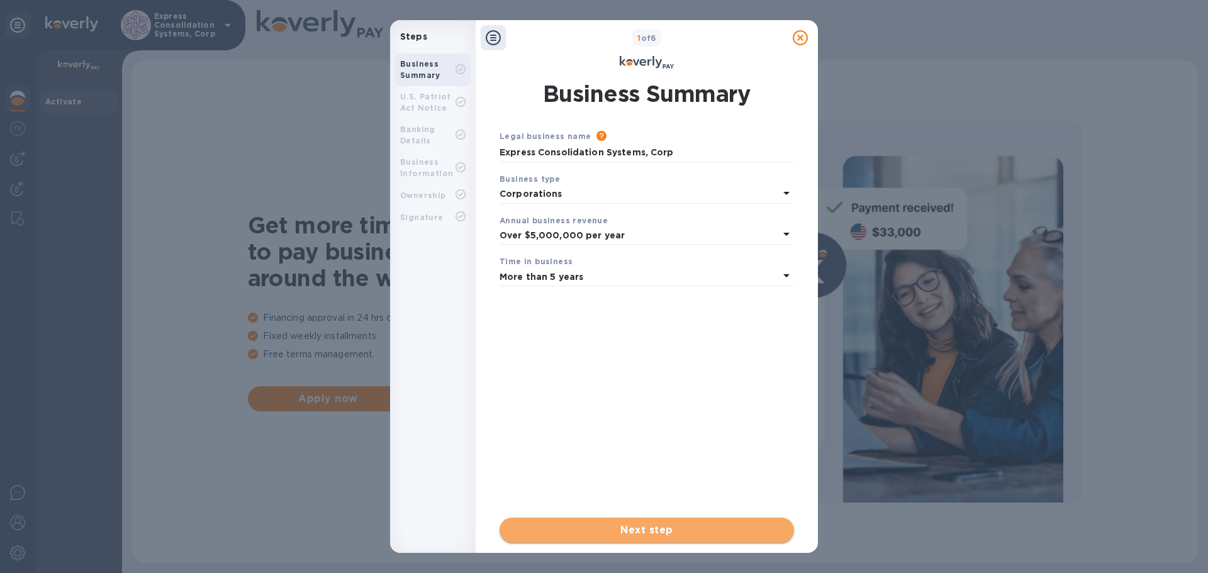
click at [652, 532] on span "Next step" at bounding box center [646, 530] width 274 height 15
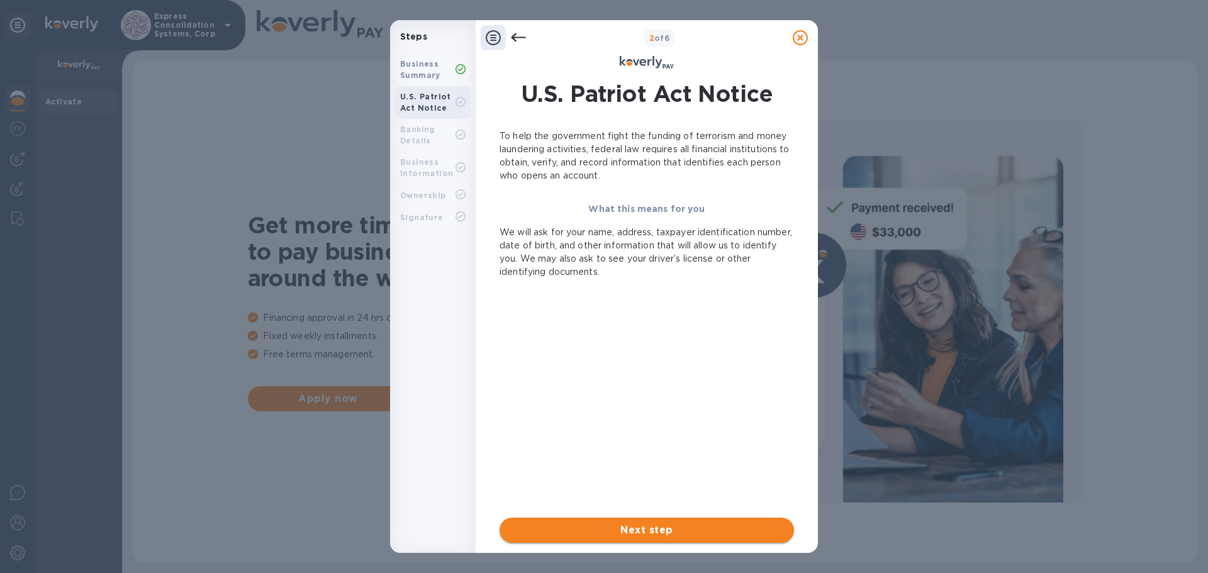
click at [641, 532] on span "Next step" at bounding box center [646, 530] width 274 height 15
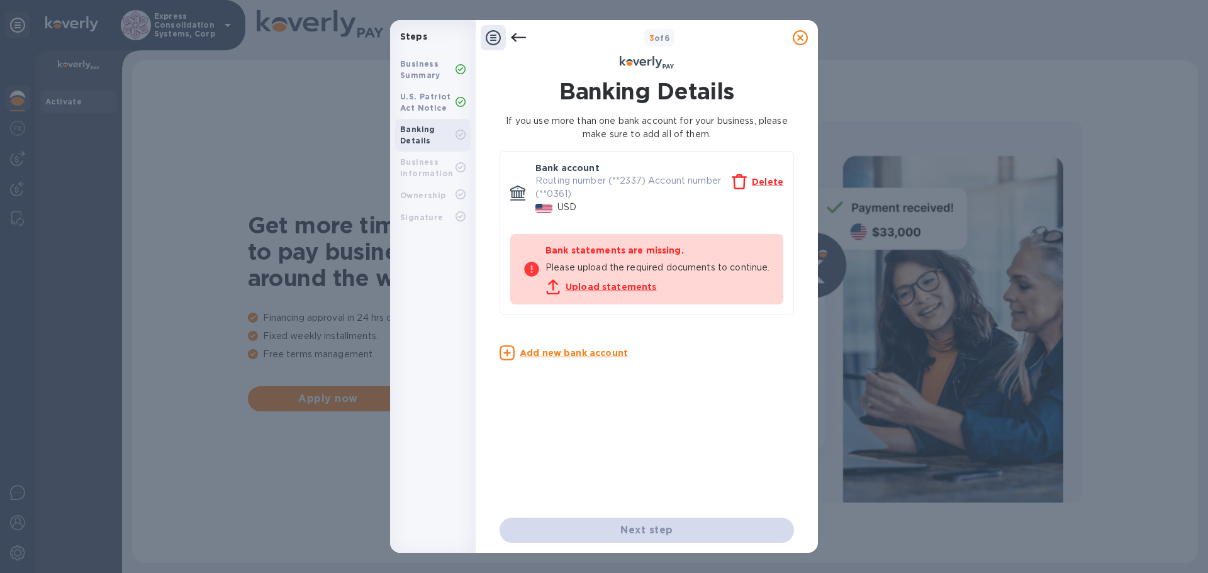
click at [643, 292] on u "Upload statements" at bounding box center [610, 287] width 91 height 10
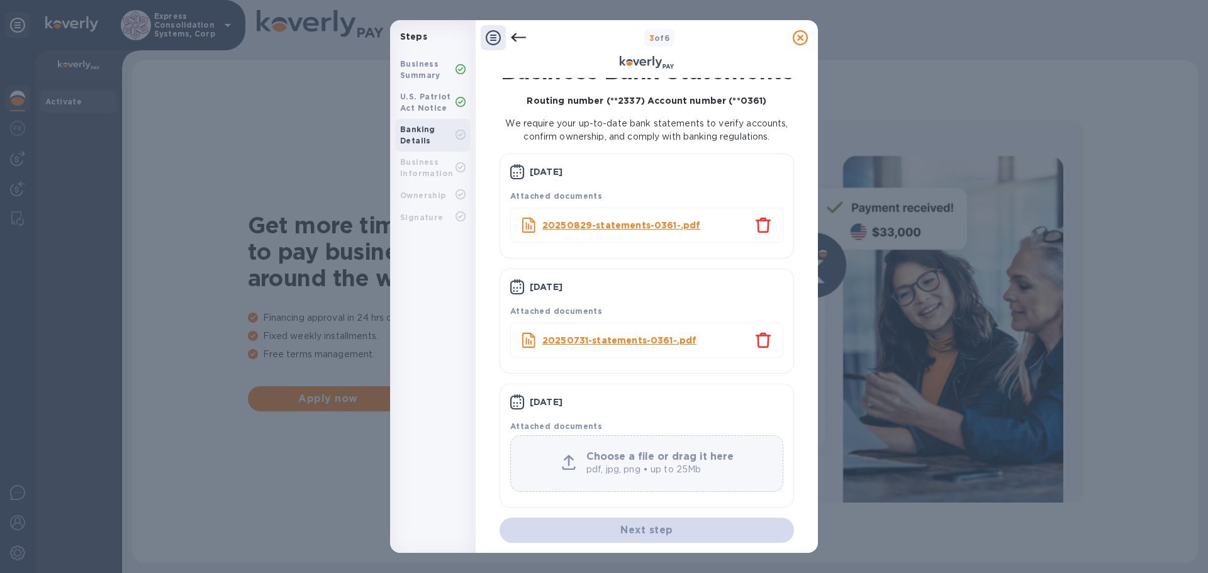
scroll to position [28, 0]
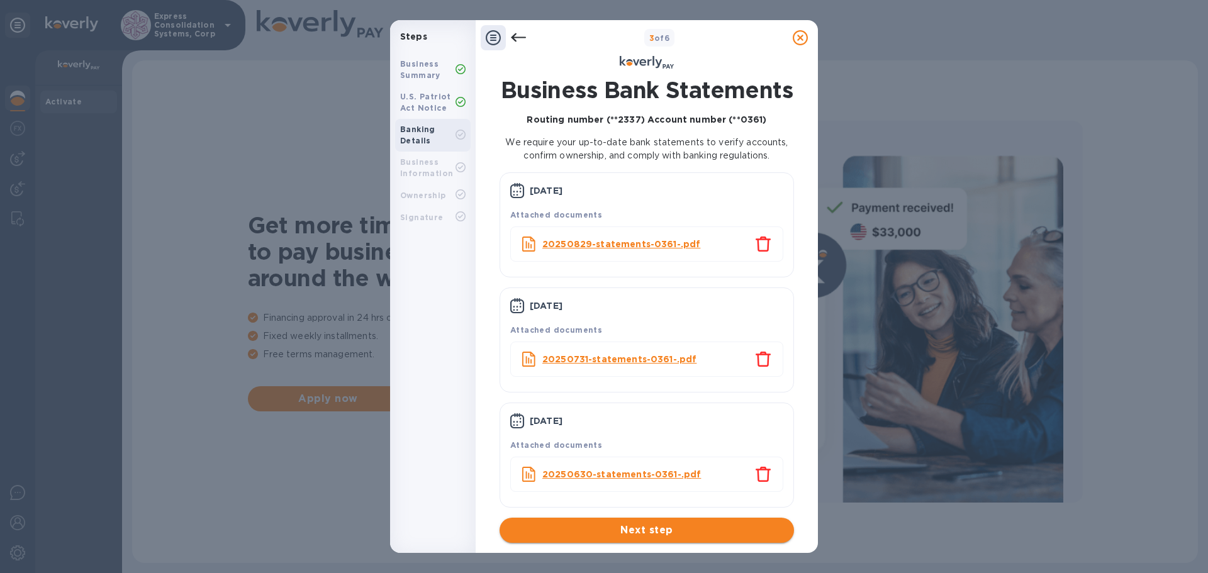
click at [640, 530] on span "Next step" at bounding box center [646, 530] width 274 height 15
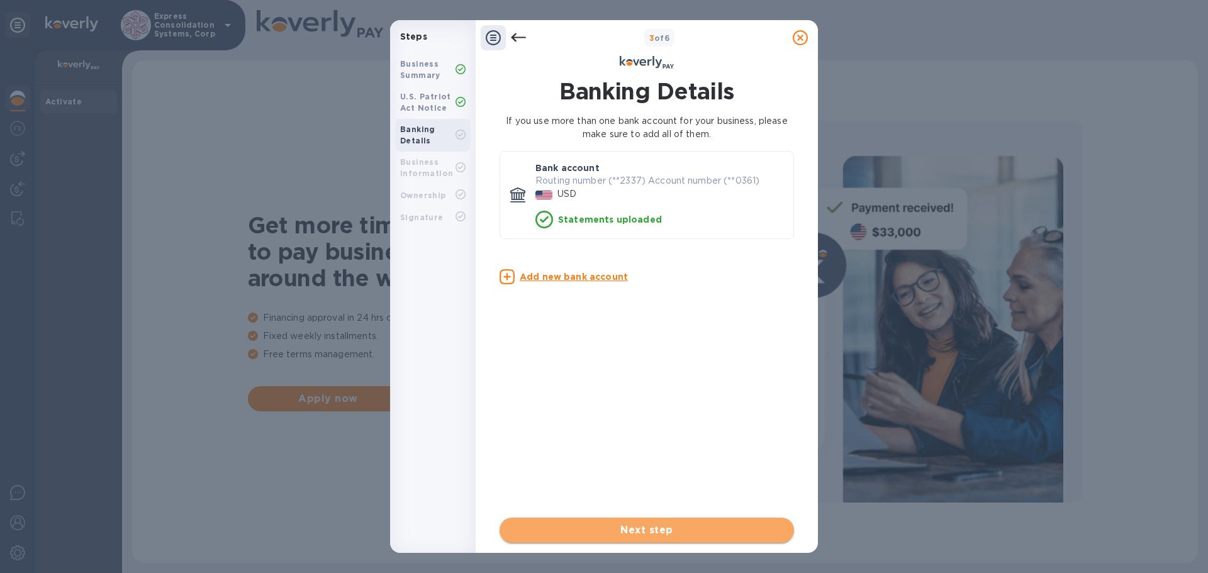
click at [662, 529] on span "Next step" at bounding box center [646, 530] width 274 height 15
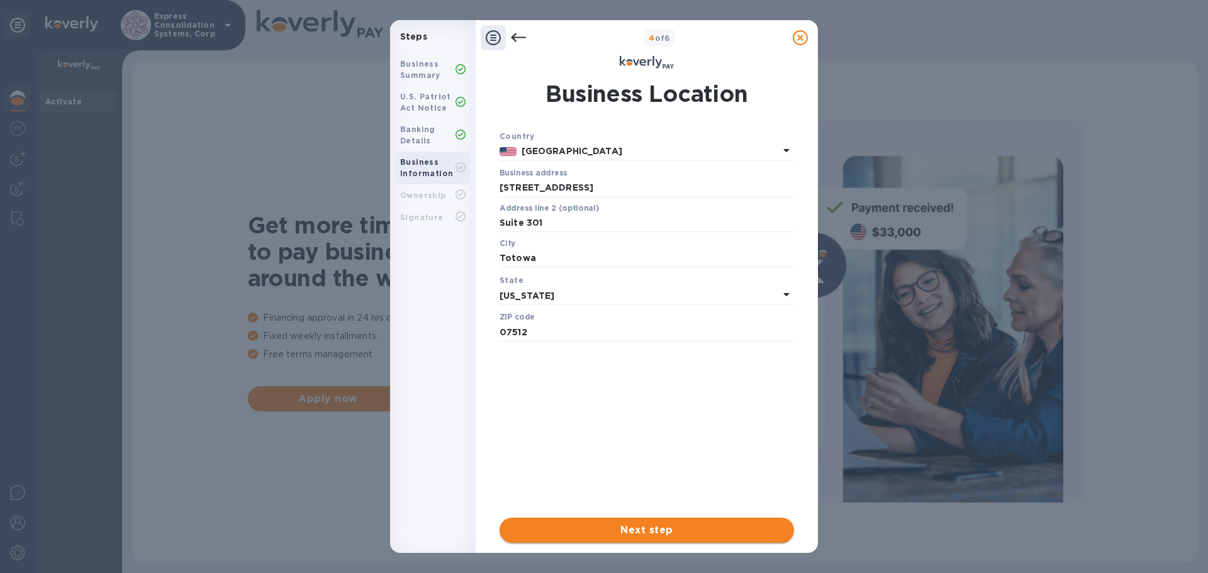
click at [657, 535] on span "Next step" at bounding box center [646, 530] width 274 height 15
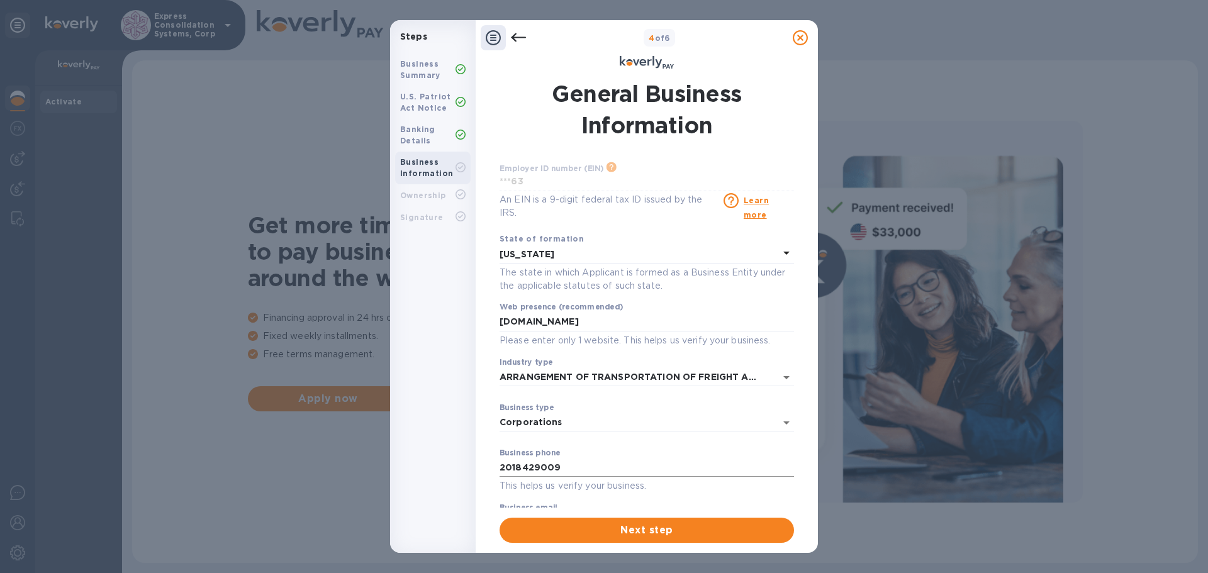
scroll to position [41, 0]
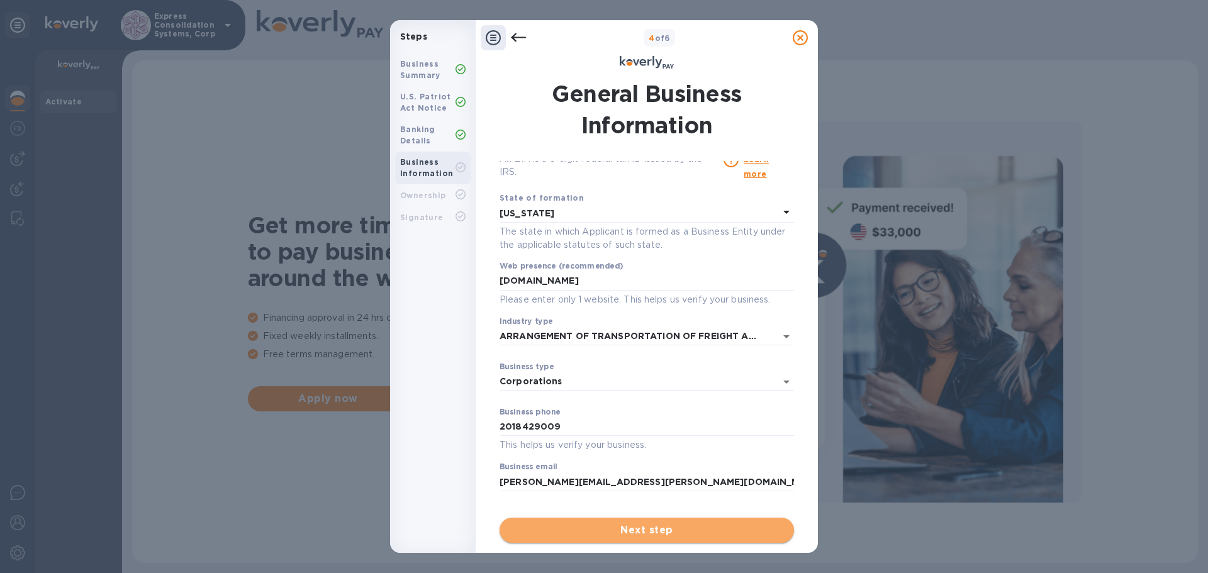
click at [618, 533] on span "Next step" at bounding box center [646, 530] width 274 height 15
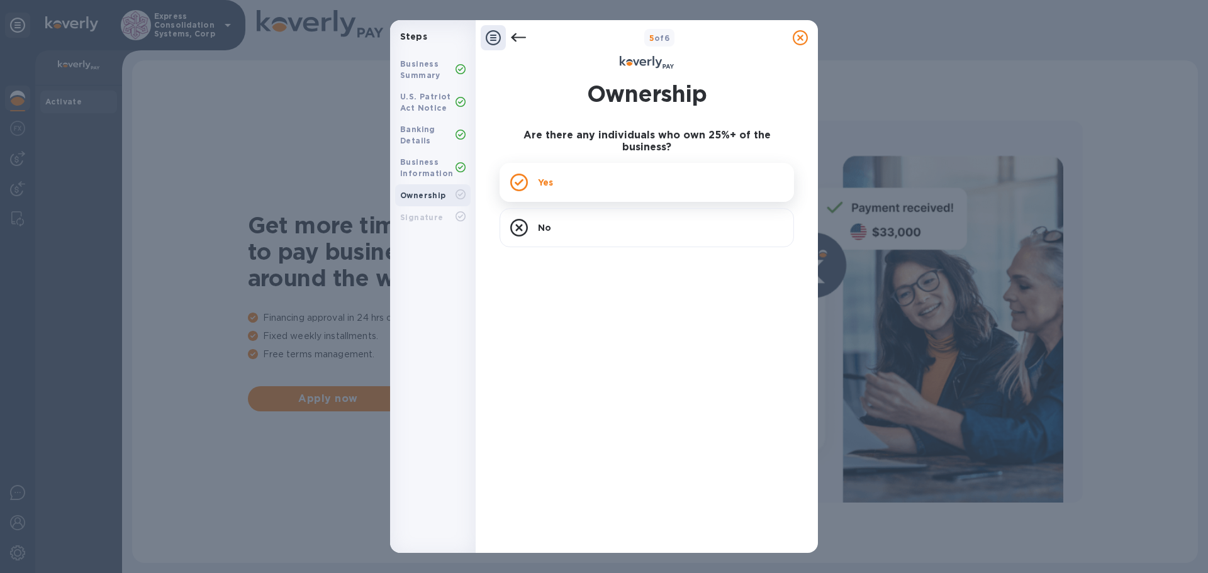
click at [560, 175] on div "Yes" at bounding box center [646, 182] width 294 height 39
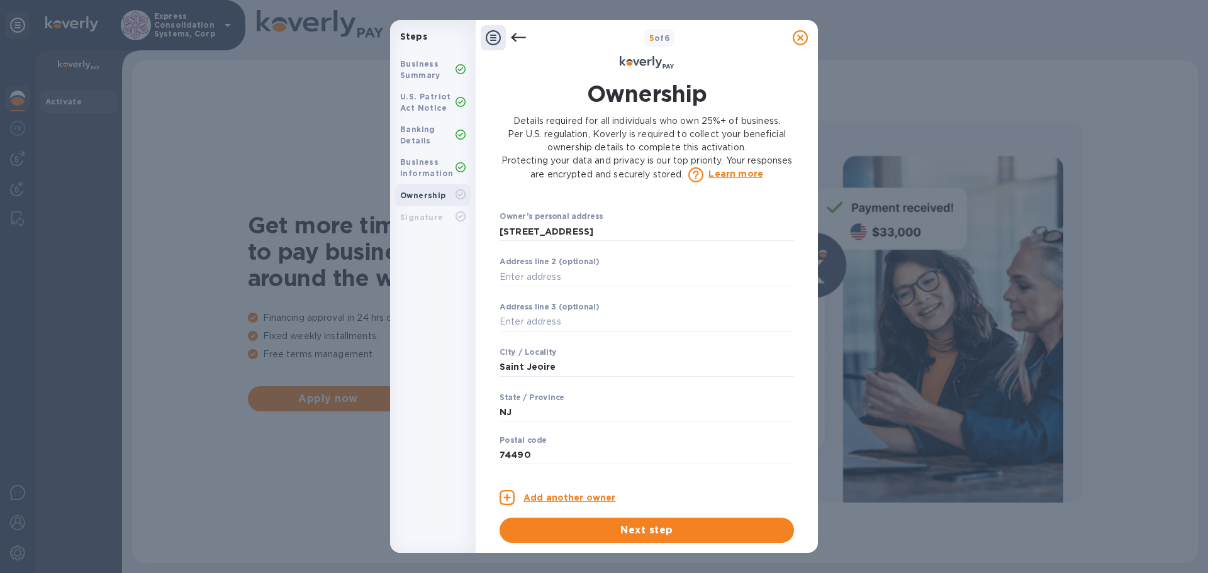
scroll to position [440, 0]
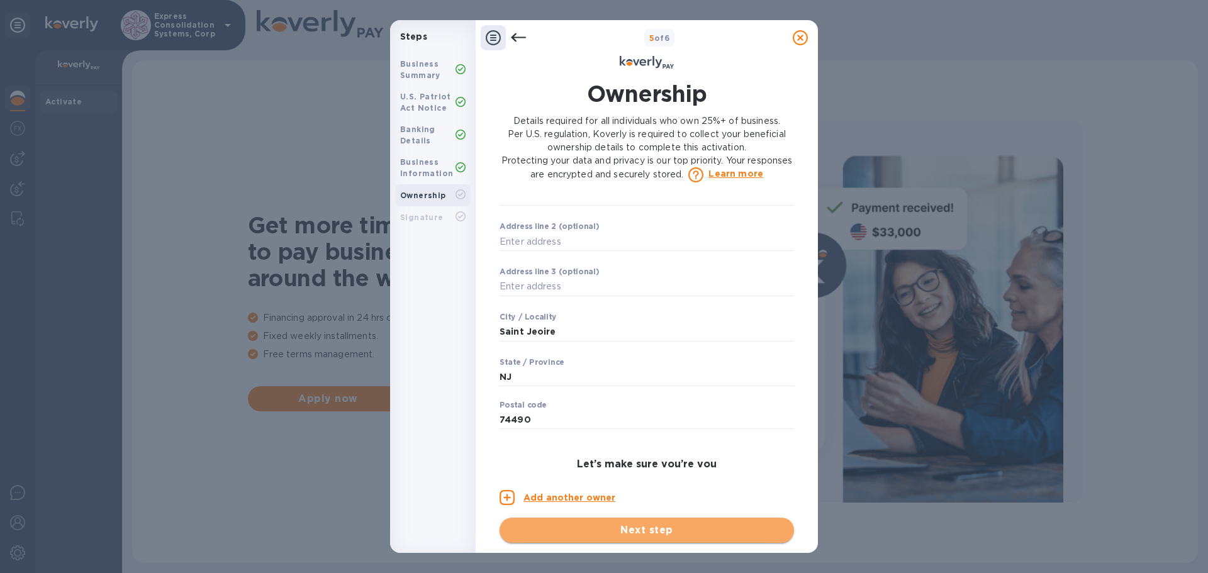
click at [672, 537] on span "Next step" at bounding box center [646, 530] width 274 height 15
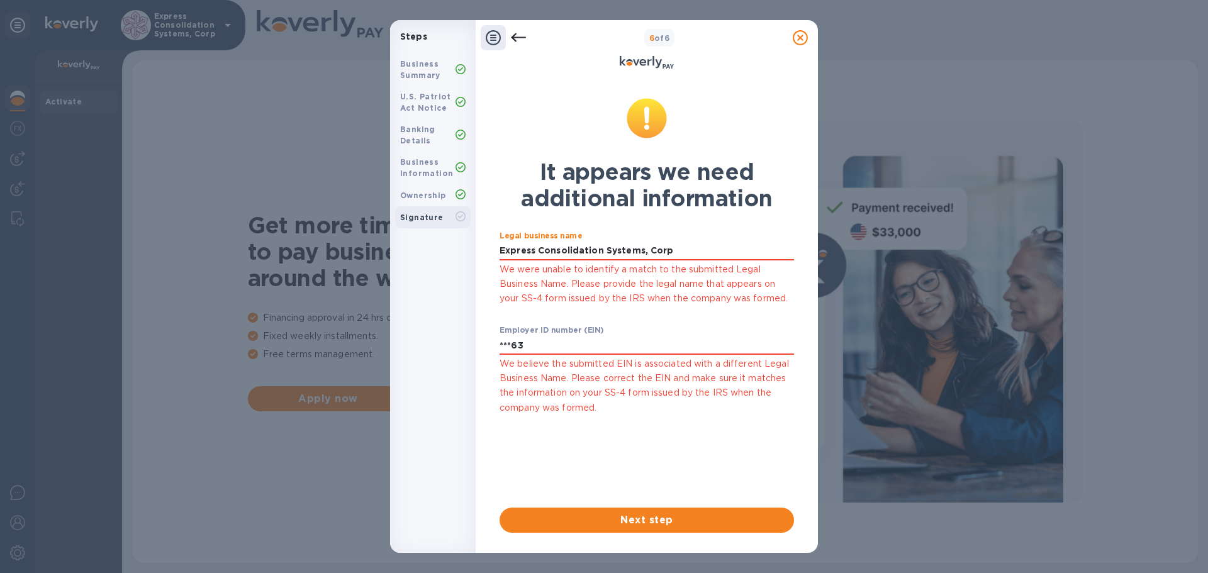
drag, startPoint x: 641, startPoint y: 248, endPoint x: 770, endPoint y: 270, distance: 131.5
click at [770, 270] on div "Legal business name Express Consolidation Systems, Corp We were unable to ident…" at bounding box center [646, 268] width 294 height 74
type input "Express Consolidation Systems Corp."
click at [656, 525] on span "Next step" at bounding box center [646, 520] width 274 height 15
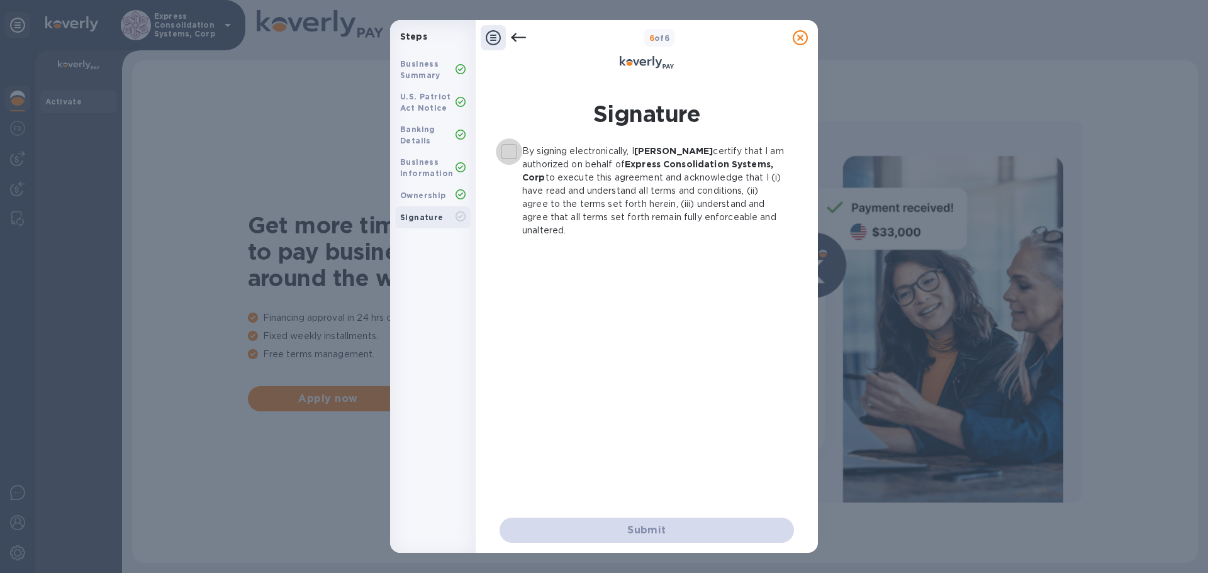
click at [509, 147] on input "By signing electronically, I Cathy Messar certify that I am authorized on behal…" at bounding box center [509, 151] width 26 height 26
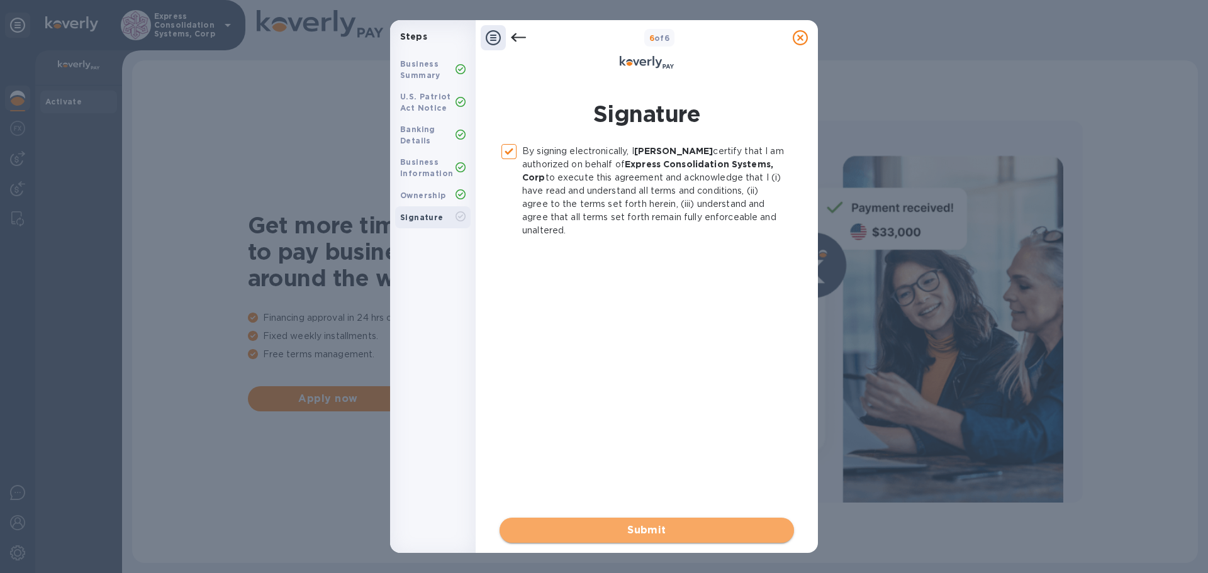
click at [640, 529] on span "Submit" at bounding box center [646, 530] width 274 height 15
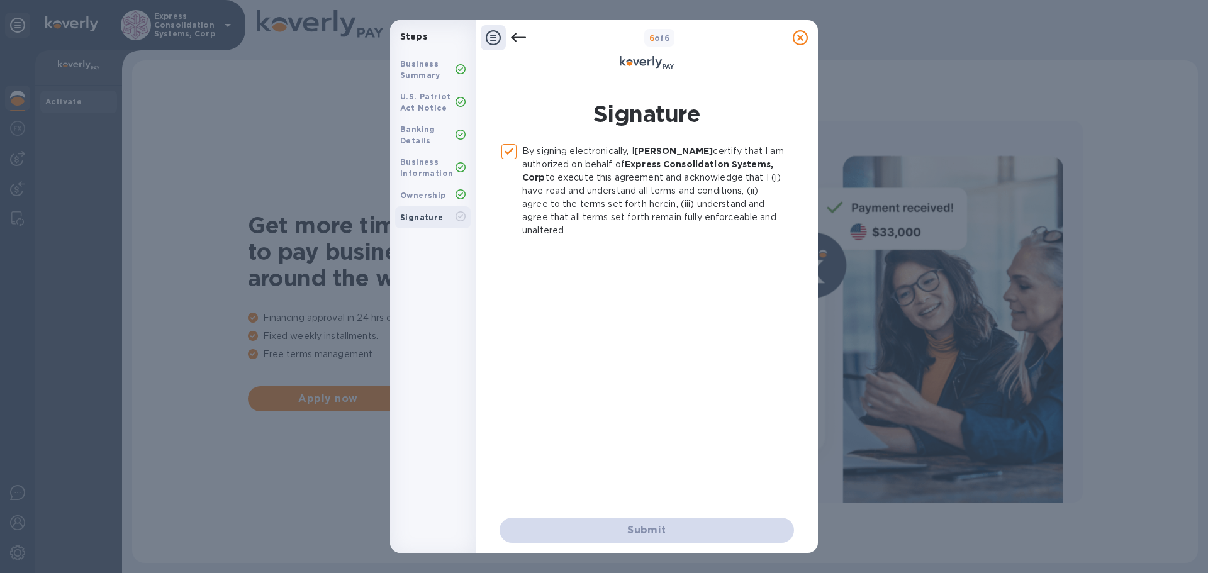
checkbox input "false"
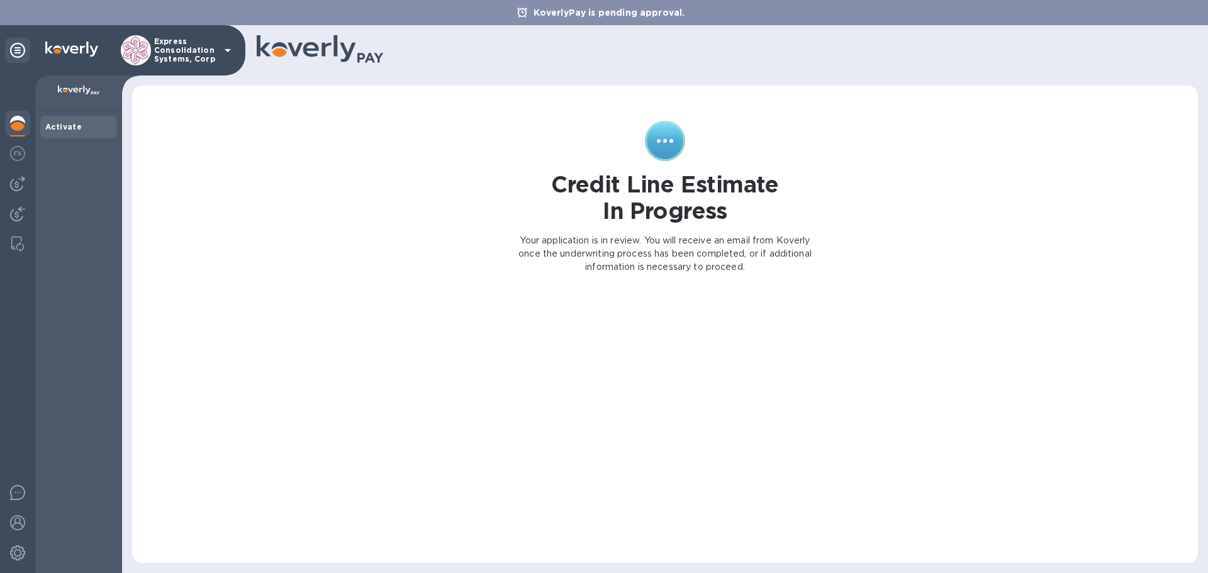
drag, startPoint x: 752, startPoint y: 1, endPoint x: 265, endPoint y: 273, distance: 558.0
click at [265, 273] on div "Credit Line Estimate In Progress Your application is in review. You will receiv…" at bounding box center [665, 324] width 1040 height 452
